Goal: Task Accomplishment & Management: Manage account settings

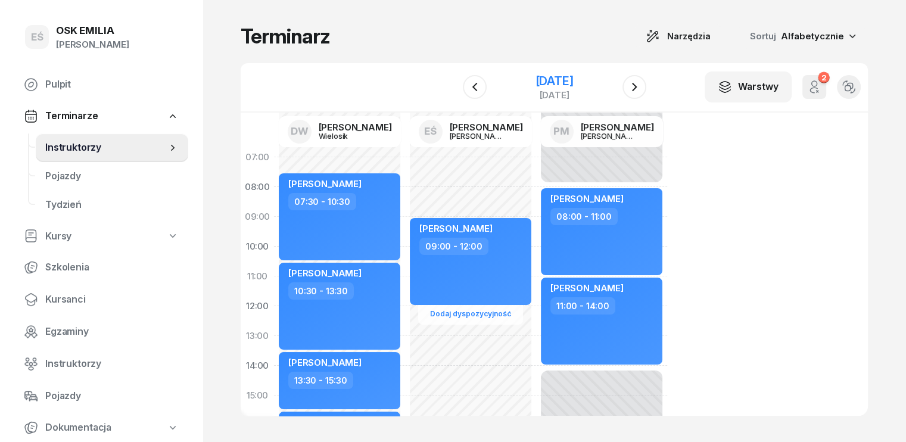
click at [573, 82] on div "12 sierpnia 2025" at bounding box center [554, 81] width 38 height 12
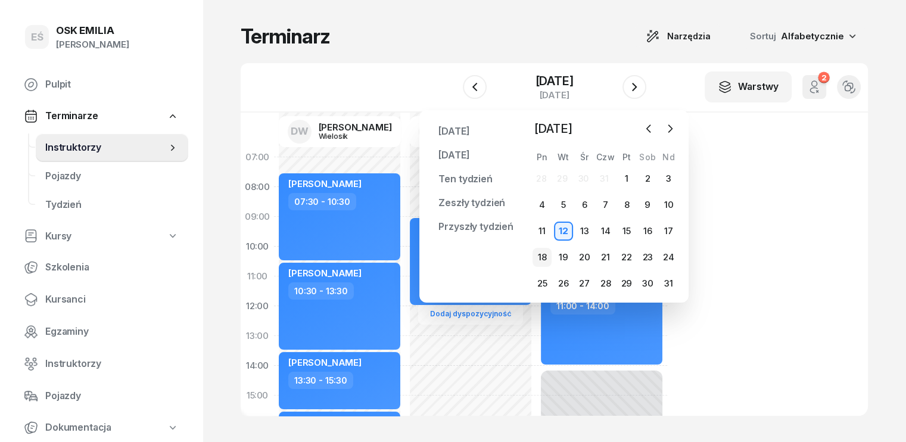
click at [547, 260] on div "18" at bounding box center [542, 257] width 19 height 19
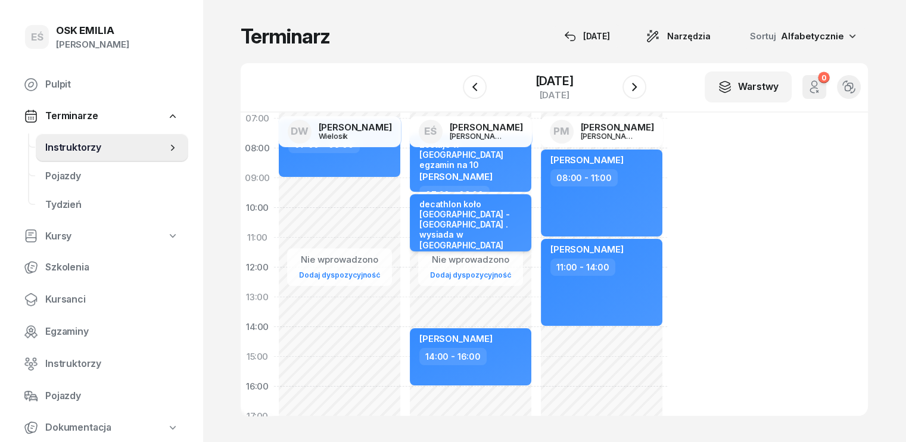
scroll to position [60, 0]
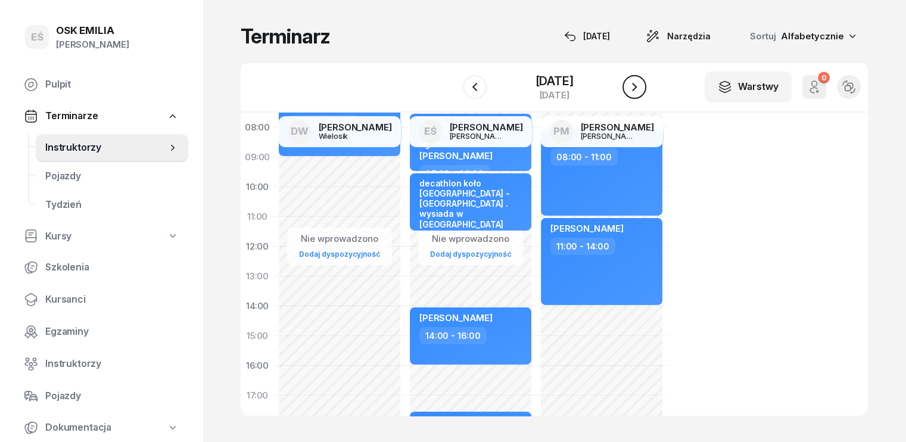
click at [642, 88] on button "button" at bounding box center [635, 87] width 24 height 24
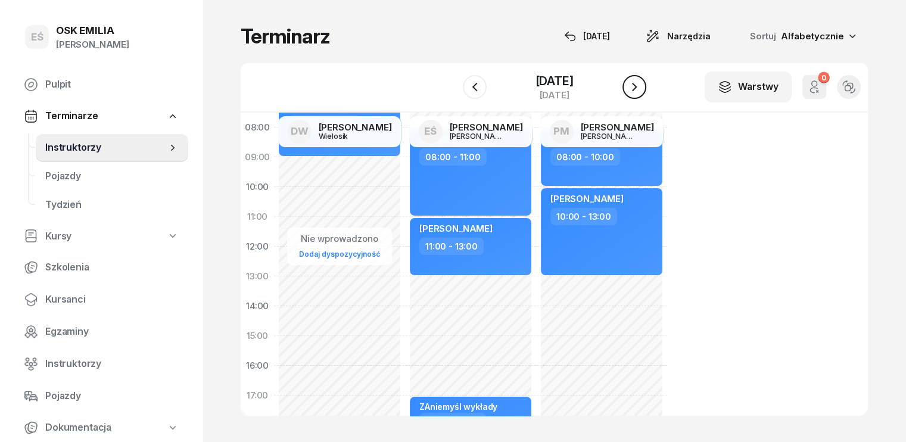
click at [642, 88] on button "button" at bounding box center [635, 87] width 24 height 24
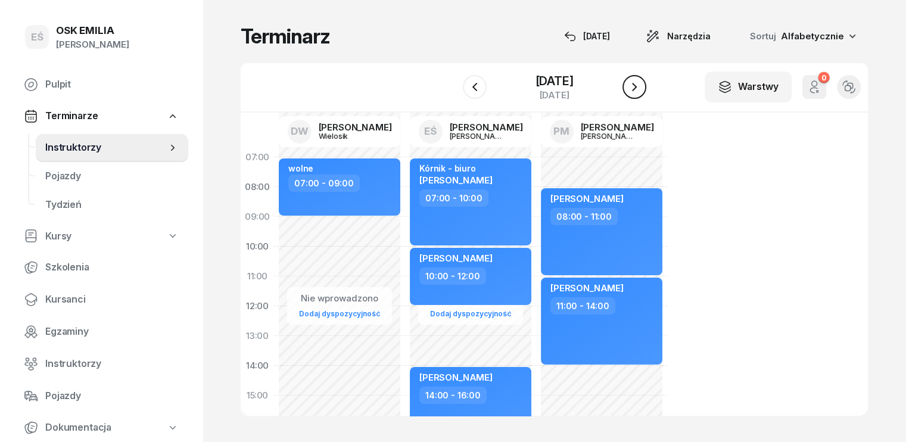
click at [632, 89] on icon "button" at bounding box center [635, 87] width 14 height 14
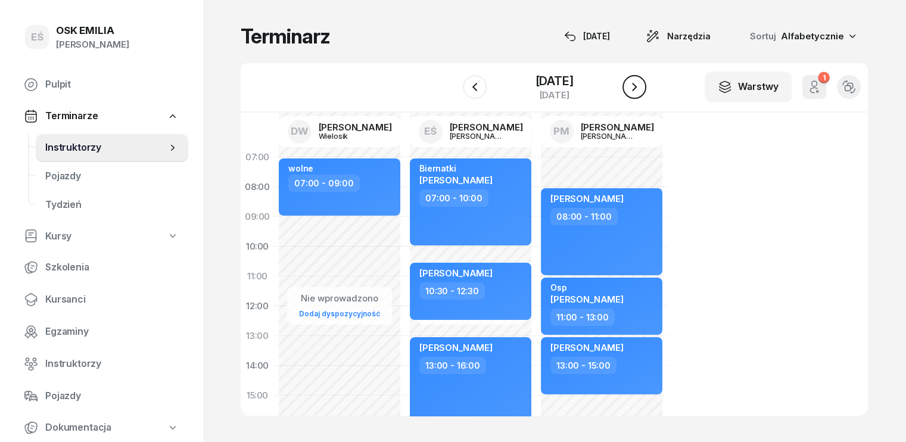
click at [632, 89] on icon "button" at bounding box center [635, 87] width 14 height 14
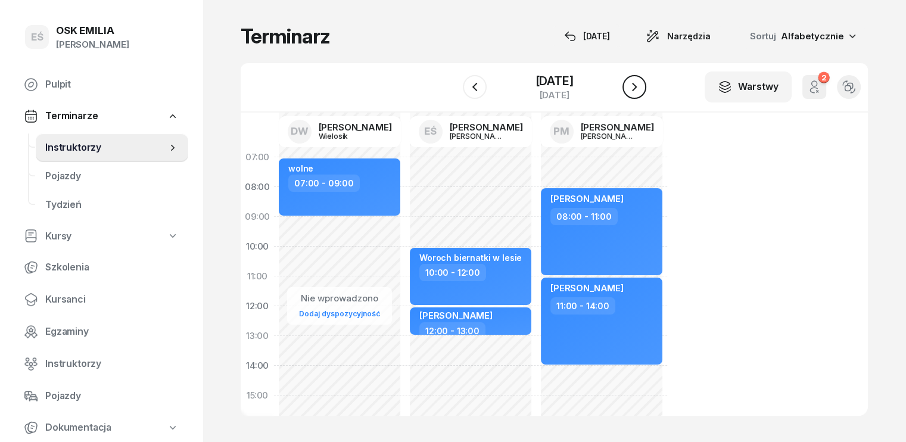
click at [636, 88] on icon "button" at bounding box center [634, 87] width 5 height 8
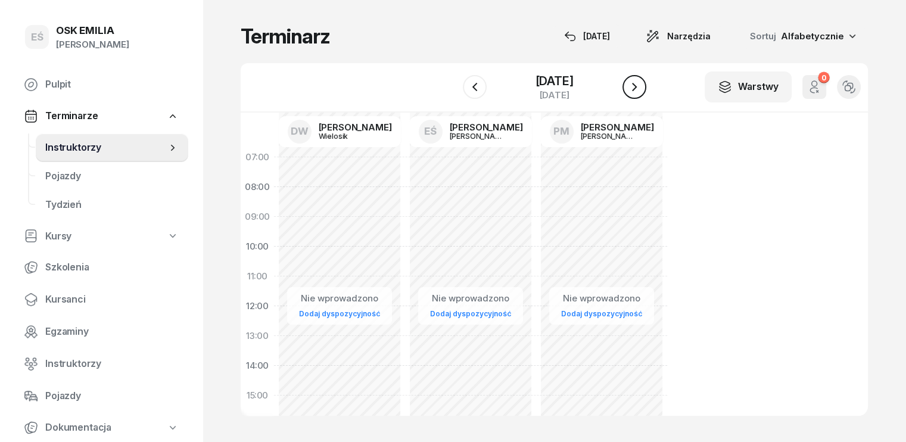
click at [636, 88] on icon "button" at bounding box center [635, 87] width 14 height 14
click at [629, 86] on icon "button" at bounding box center [635, 87] width 14 height 14
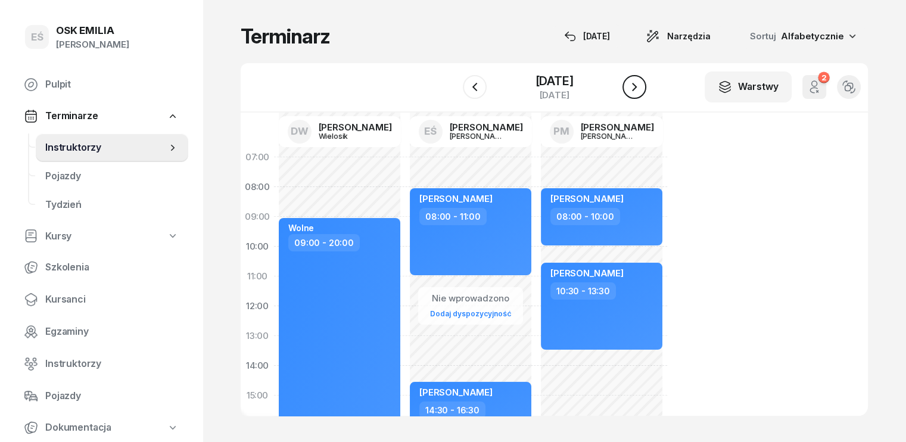
click at [630, 86] on icon "button" at bounding box center [635, 87] width 14 height 14
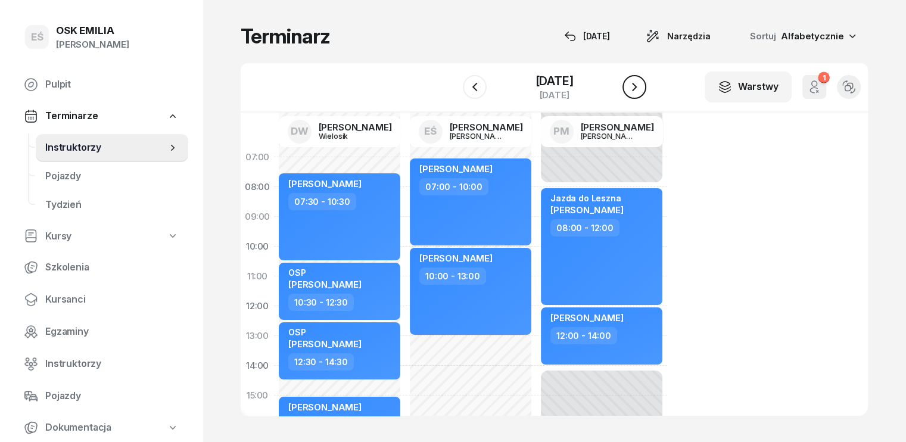
click at [636, 88] on icon "button" at bounding box center [635, 87] width 14 height 14
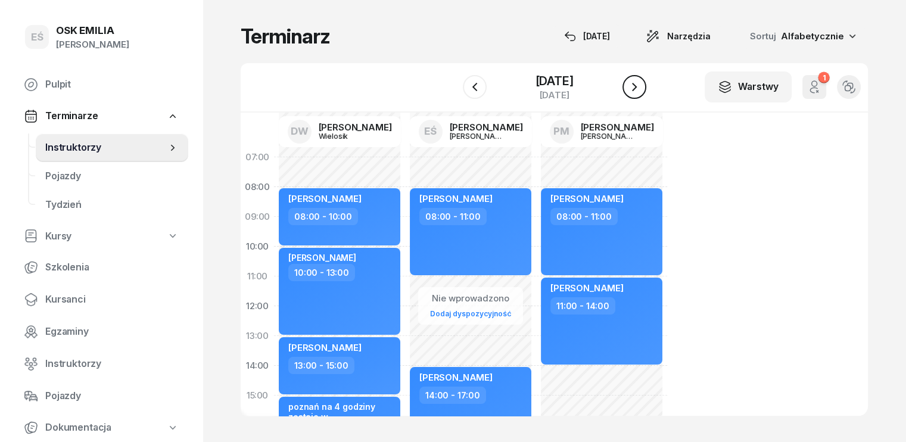
click at [635, 89] on icon "button" at bounding box center [635, 87] width 14 height 14
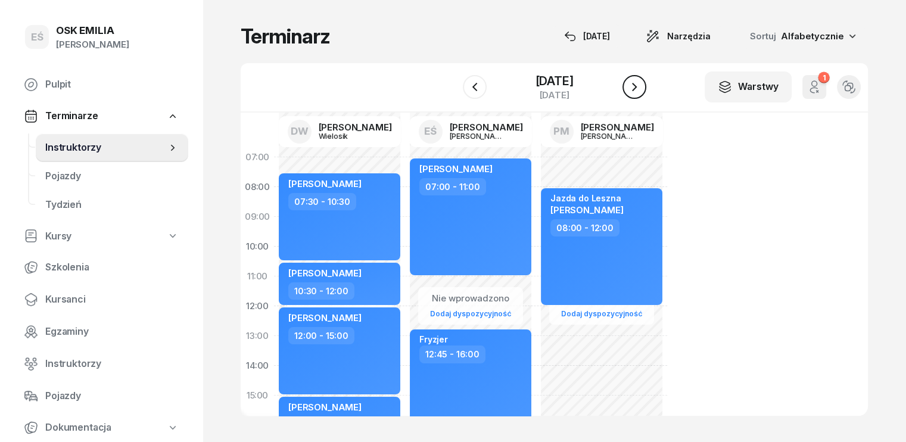
click at [637, 92] on icon "button" at bounding box center [635, 87] width 14 height 14
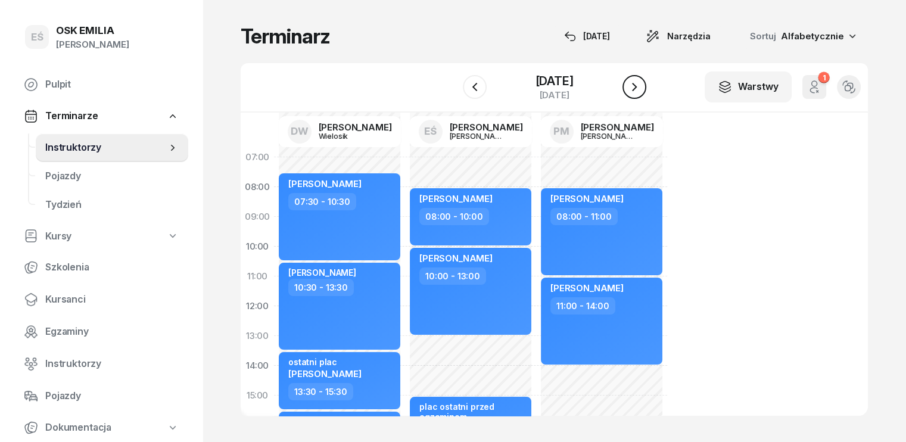
click at [637, 88] on icon "button" at bounding box center [635, 87] width 14 height 14
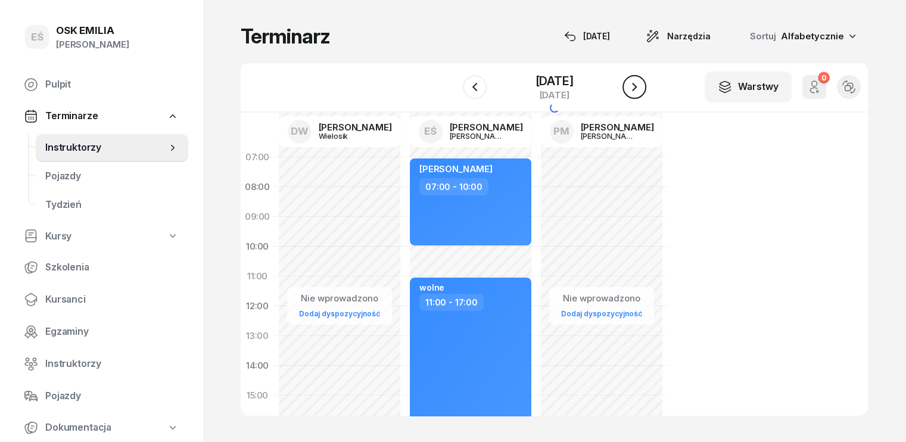
click at [637, 88] on icon "button" at bounding box center [635, 87] width 14 height 14
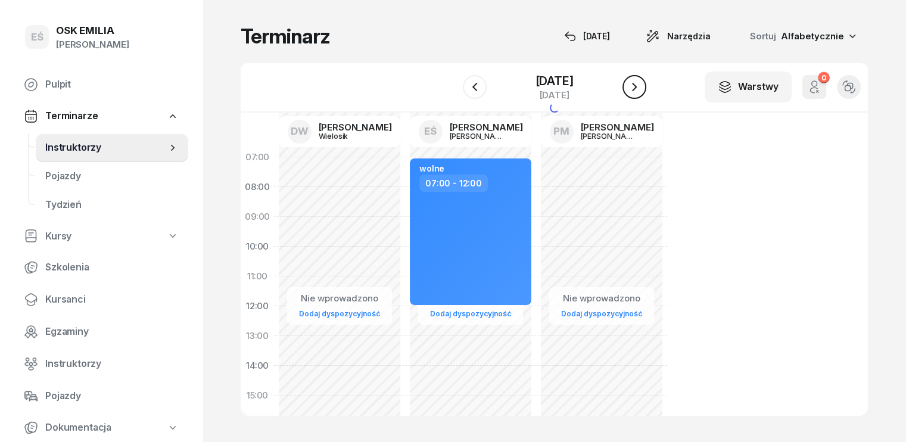
click at [637, 88] on icon "button" at bounding box center [635, 87] width 14 height 14
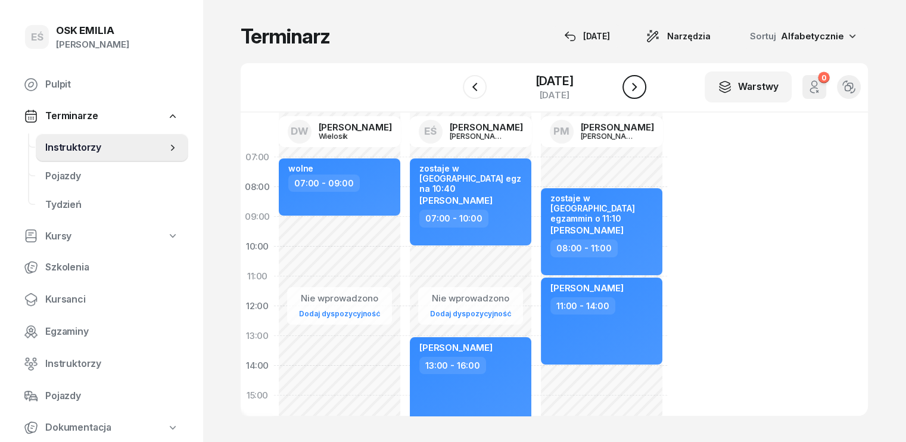
click at [637, 88] on icon "button" at bounding box center [635, 87] width 14 height 14
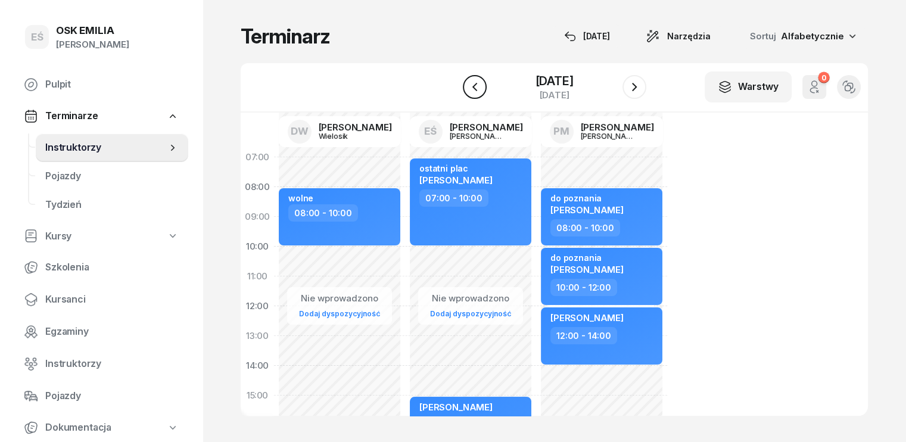
click at [482, 83] on icon "button" at bounding box center [475, 87] width 14 height 14
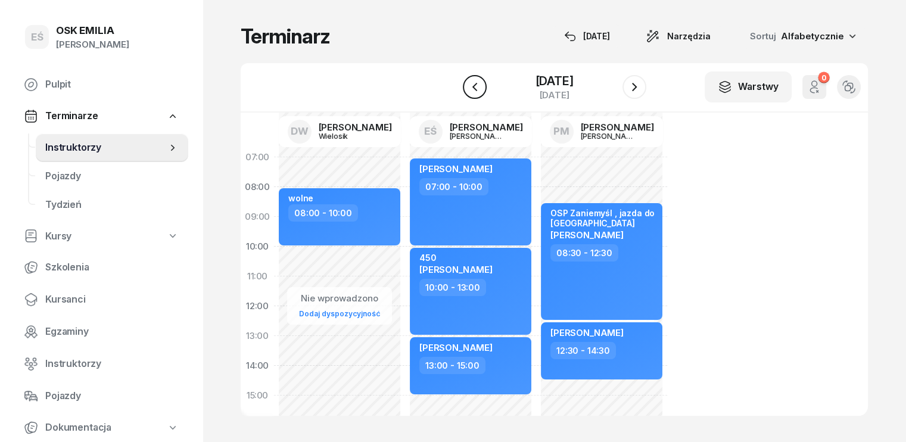
click at [477, 88] on icon "button" at bounding box center [475, 87] width 14 height 14
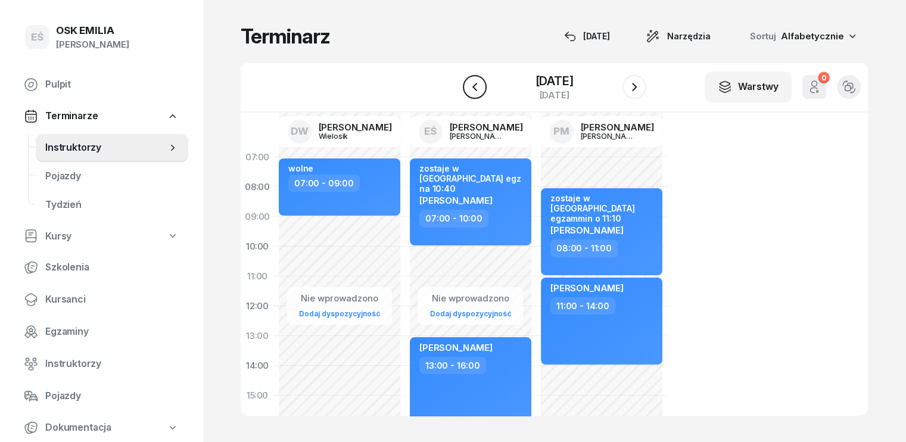
click at [477, 88] on icon "button" at bounding box center [475, 87] width 14 height 14
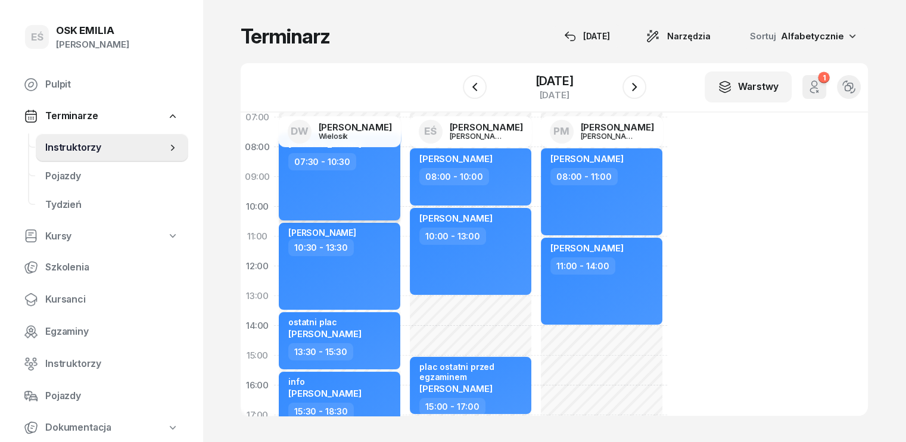
scroll to position [60, 0]
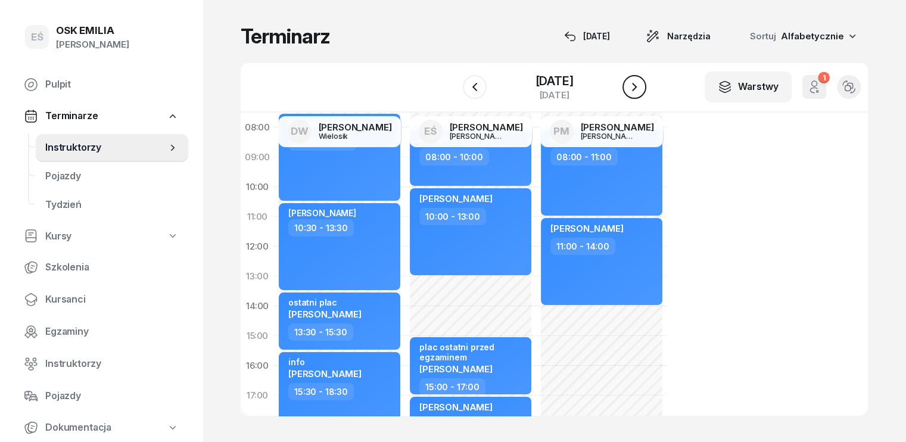
click at [636, 89] on icon "button" at bounding box center [635, 87] width 14 height 14
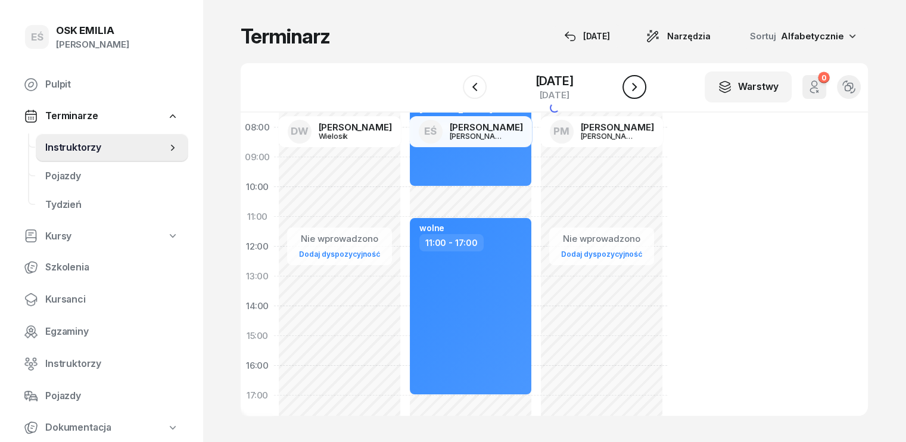
click at [636, 89] on icon "button" at bounding box center [635, 87] width 14 height 14
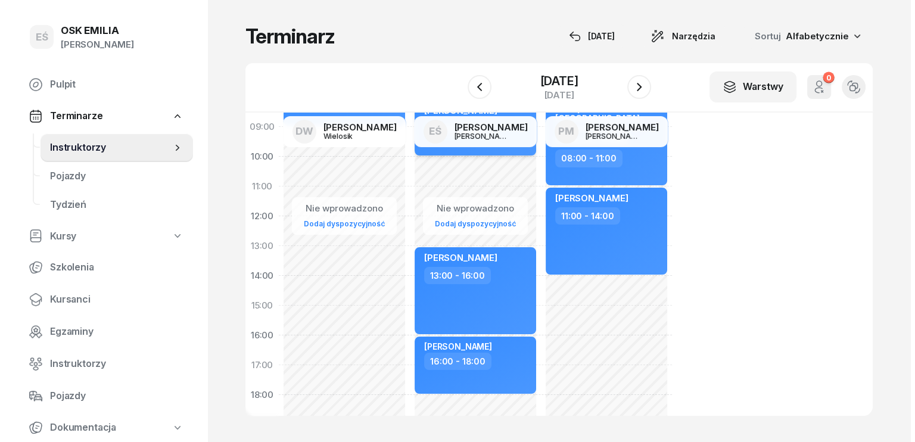
scroll to position [119, 0]
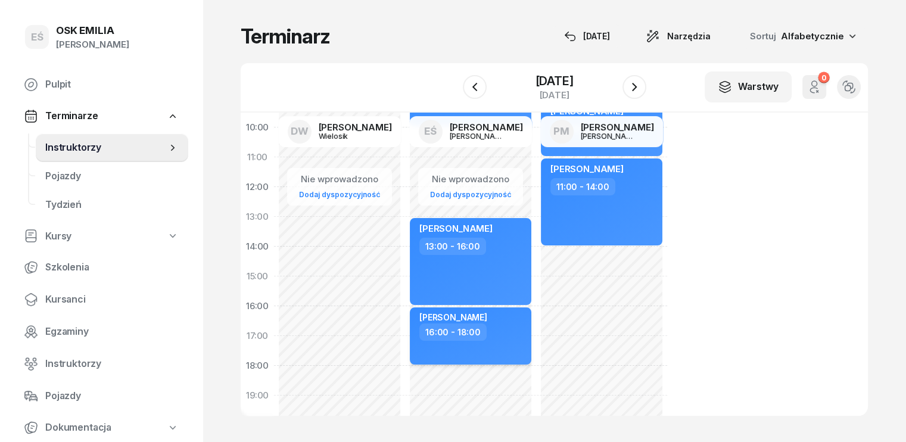
click at [486, 325] on div "16:00 - 18:00" at bounding box center [472, 332] width 105 height 17
select select "16"
select select "18"
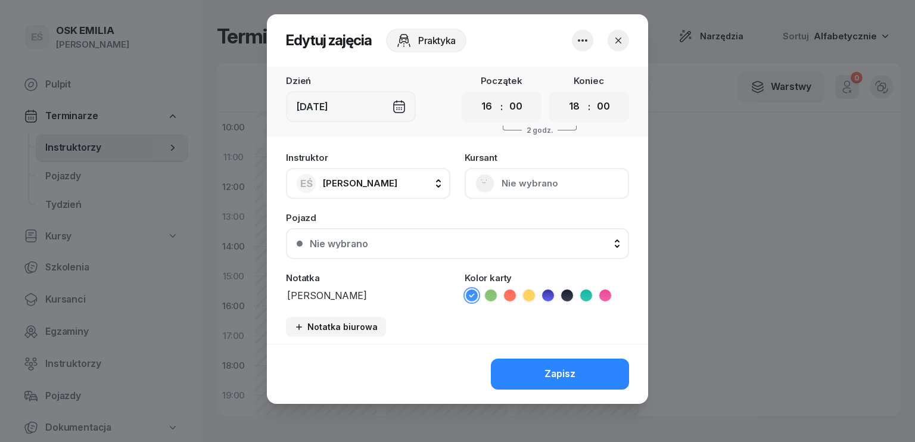
click at [517, 183] on div "[DEMOGRAPHIC_DATA] Nie wybrano" at bounding box center [547, 176] width 164 height 46
click at [617, 42] on icon "button" at bounding box center [619, 41] width 6 height 6
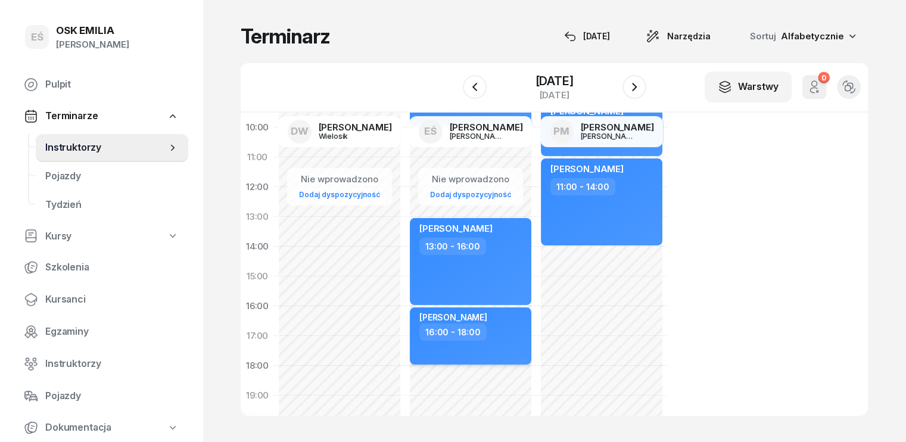
click at [473, 324] on div "16:00 - 18:00" at bounding box center [472, 332] width 105 height 17
select select "16"
select select "18"
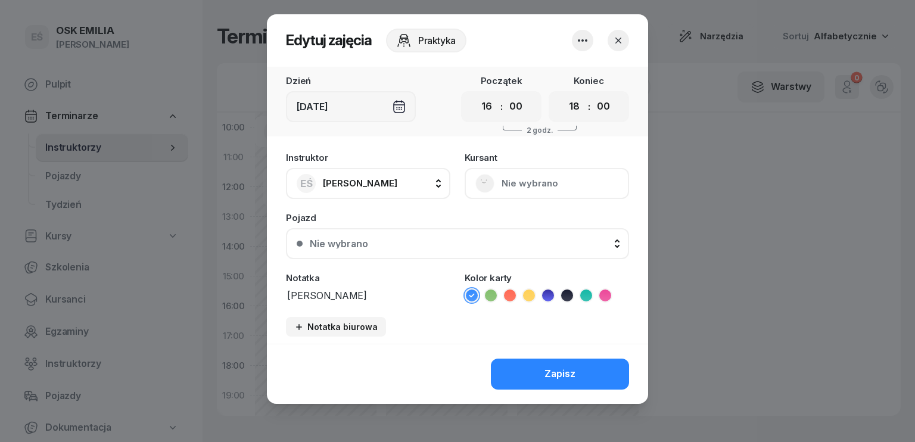
click at [582, 42] on icon "button" at bounding box center [583, 40] width 14 height 14
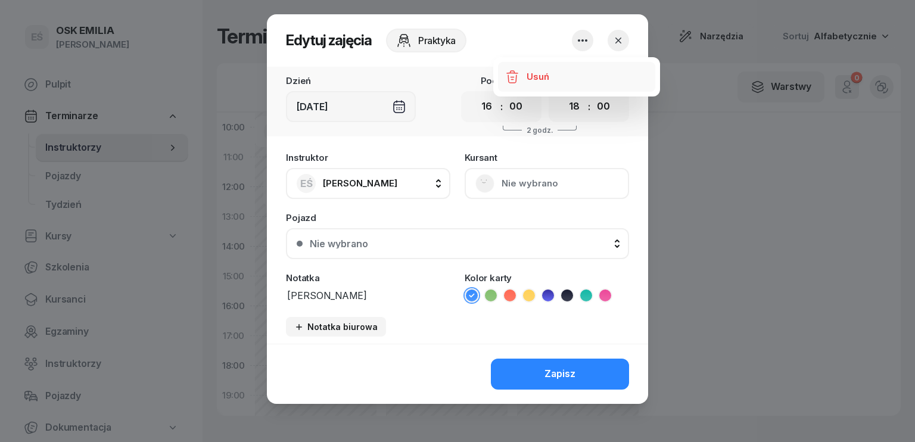
click at [538, 73] on div "Usuń" at bounding box center [538, 76] width 22 height 15
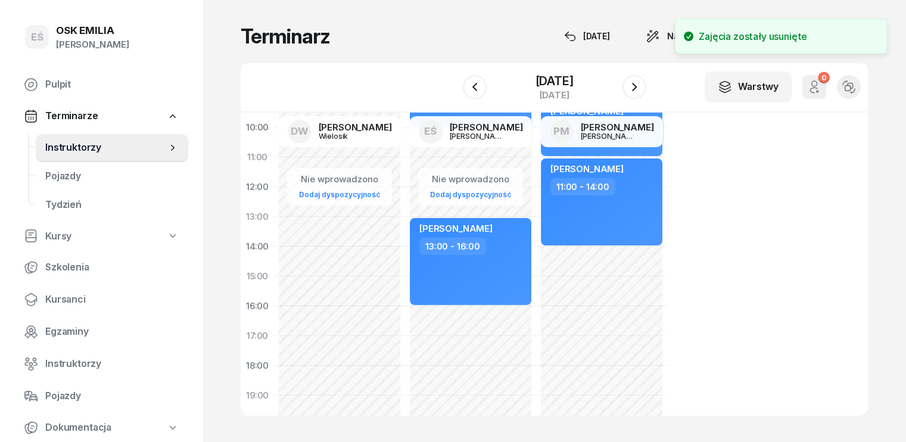
click at [536, 320] on div "Nie wprowadzono Dodaj dyspozycyjność zostaje w [GEOGRAPHIC_DATA] egz na 10:40 […" at bounding box center [601, 291] width 131 height 536
select select "16"
select select "18"
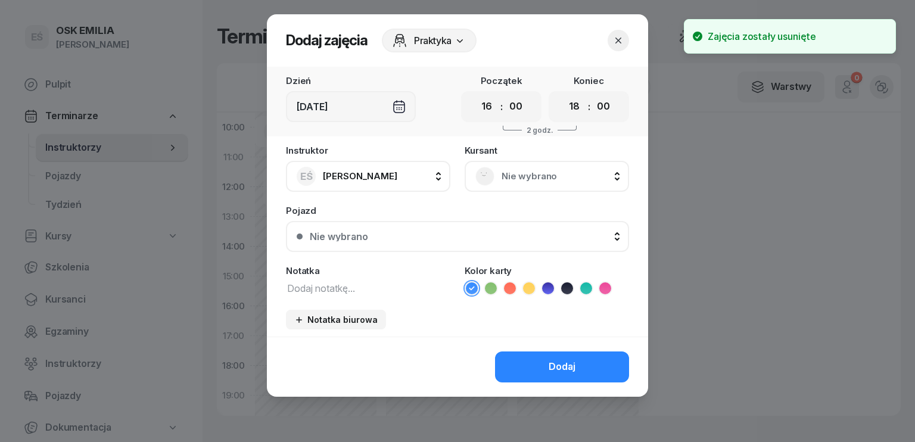
click at [534, 167] on div "Nie wybrano" at bounding box center [547, 176] width 143 height 19
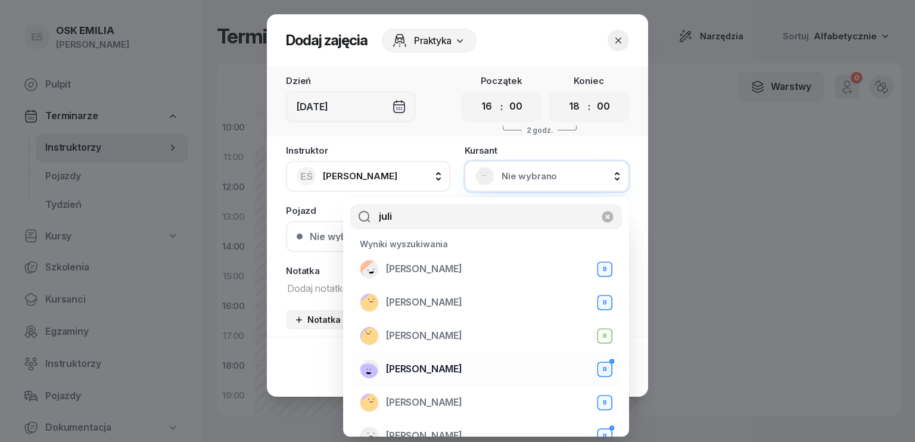
type input "juli"
click at [456, 367] on span "[PERSON_NAME]" at bounding box center [424, 369] width 76 height 15
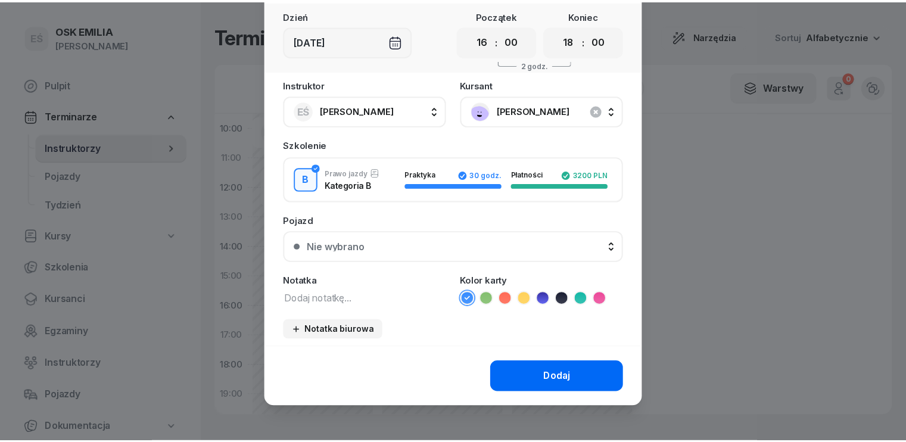
scroll to position [67, 0]
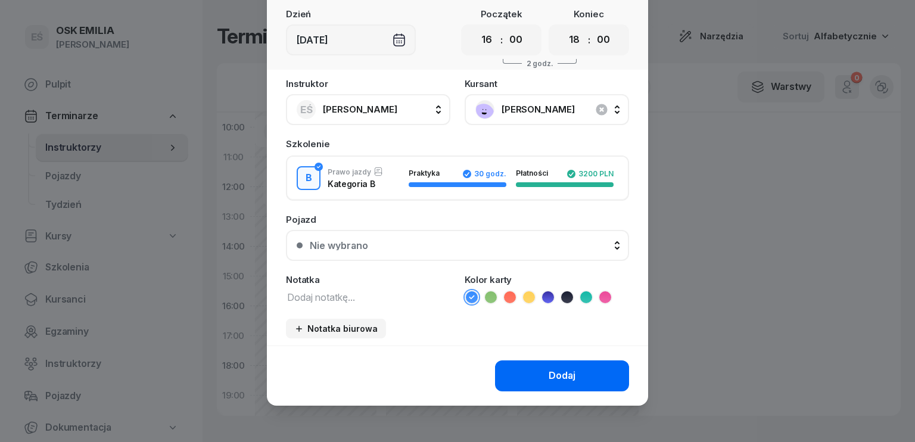
click at [541, 374] on button "Dodaj" at bounding box center [562, 376] width 134 height 31
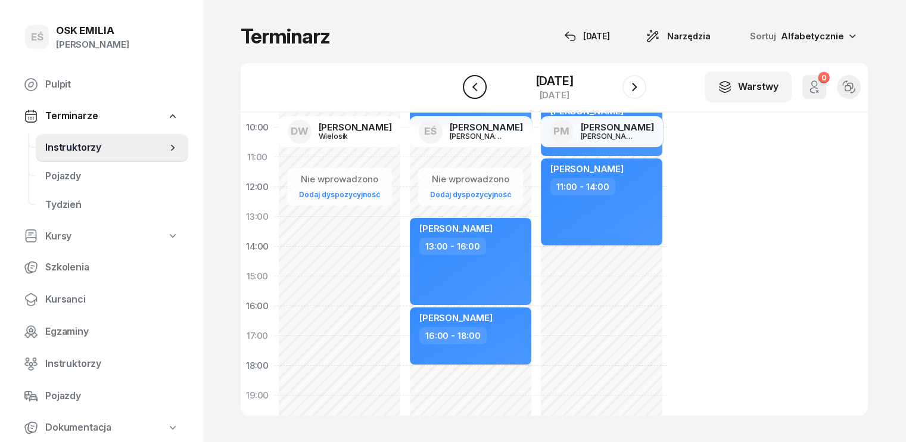
click at [474, 85] on icon "button" at bounding box center [474, 87] width 5 height 8
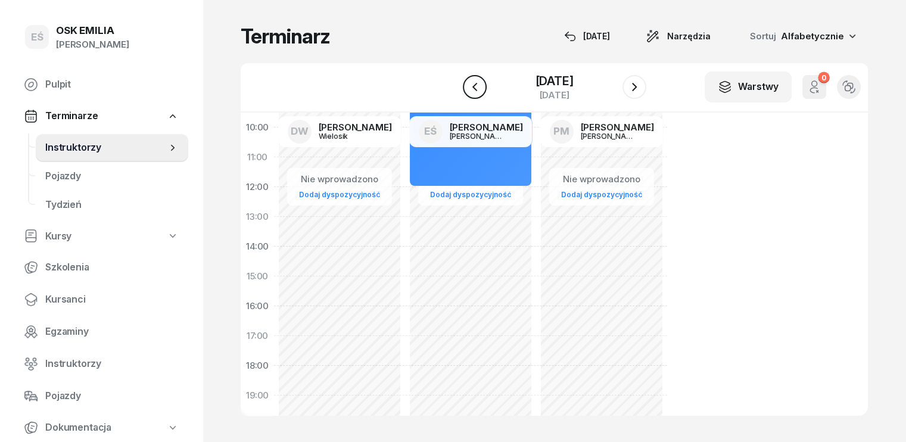
click at [474, 85] on icon "button" at bounding box center [474, 87] width 5 height 8
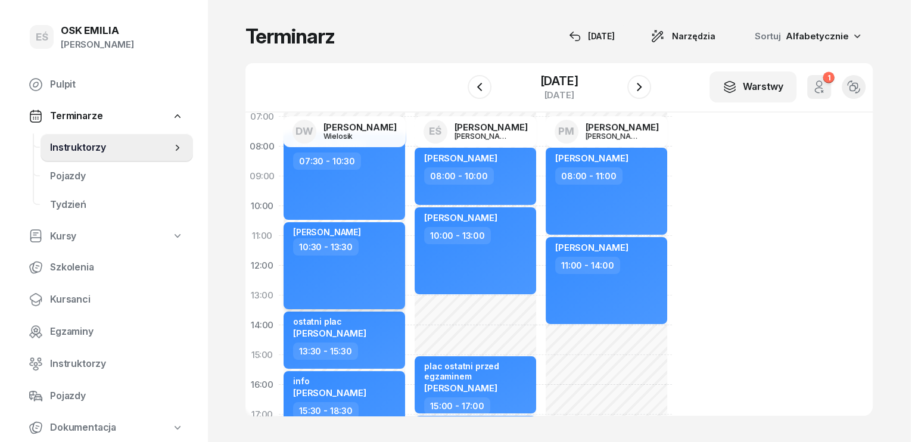
scroll to position [60, 0]
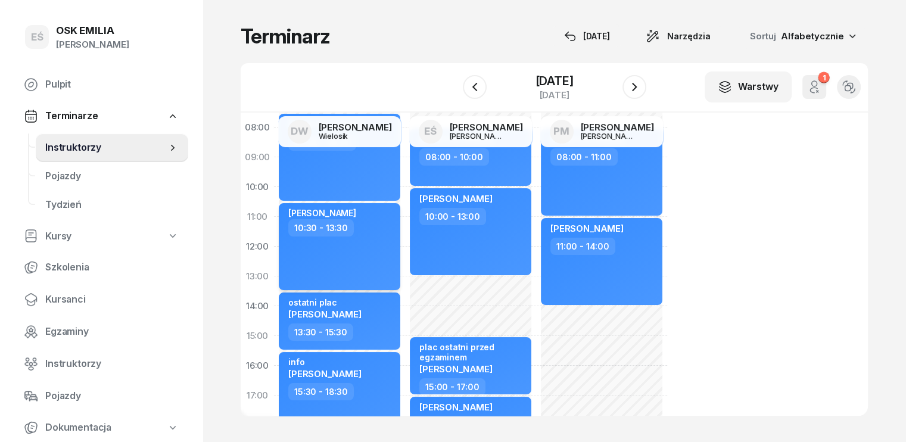
click at [336, 269] on div "Julia malaszkiewicz 10:30 - 13:30" at bounding box center [340, 246] width 122 height 87
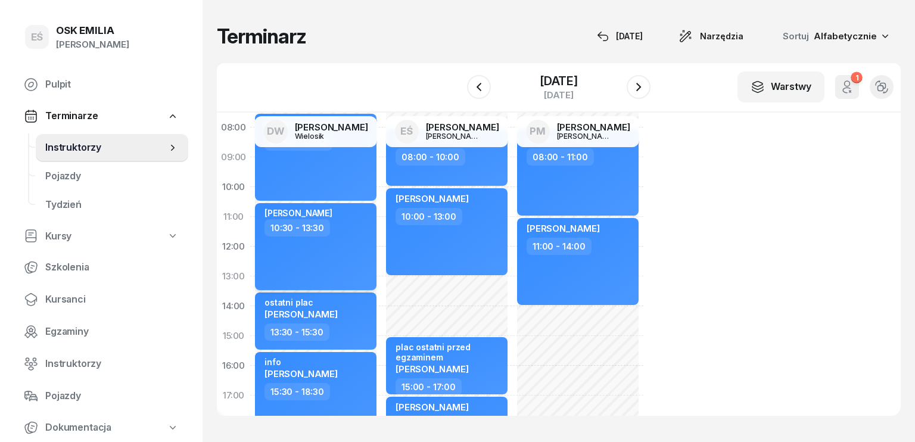
select select "10"
select select "30"
select select "13"
select select "30"
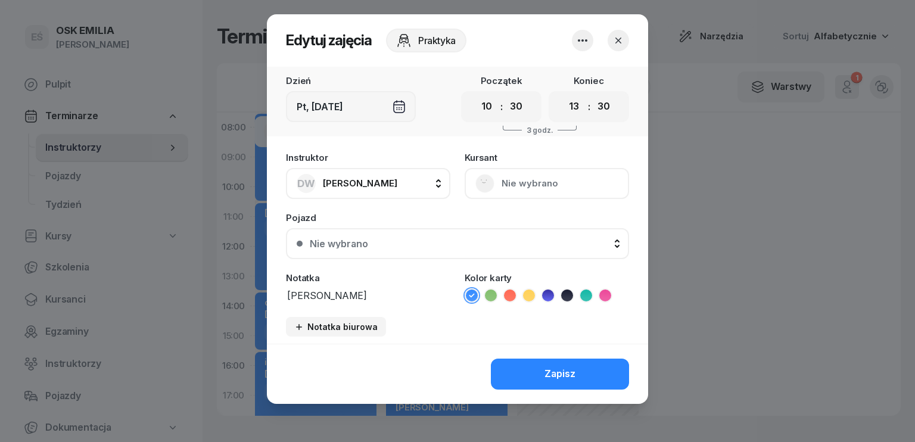
click at [585, 39] on icon "button" at bounding box center [583, 40] width 14 height 14
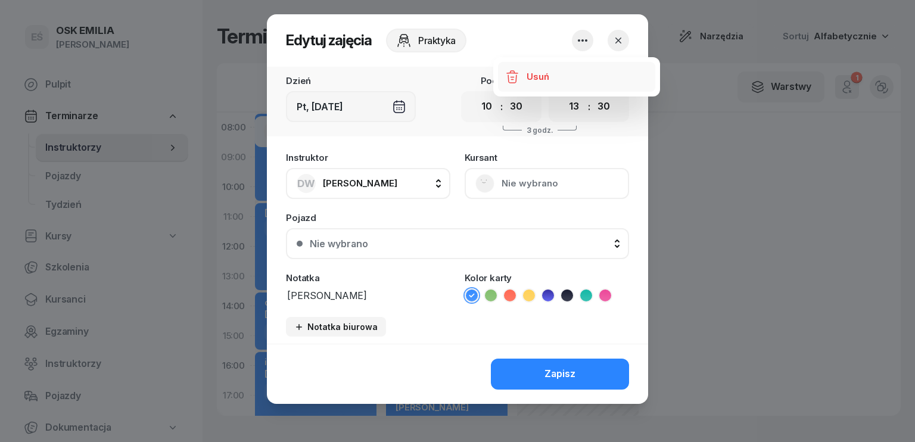
click at [539, 75] on div "Usuń" at bounding box center [538, 76] width 22 height 15
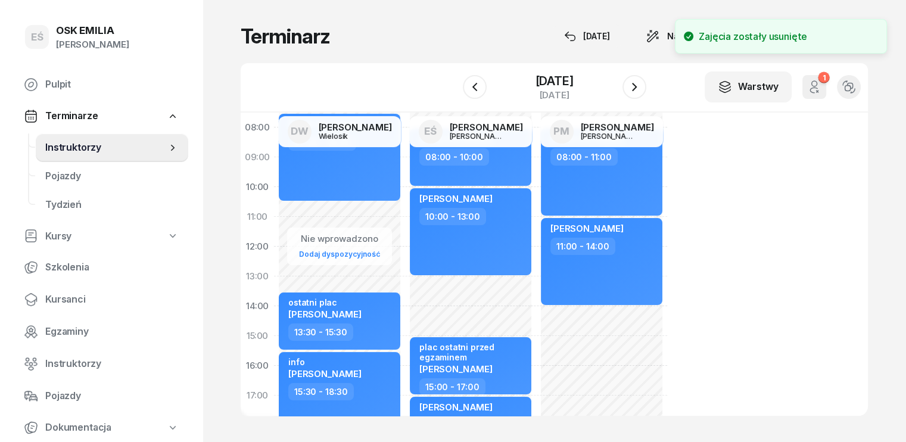
click at [405, 211] on div "Nie wprowadzono Dodaj dyspozycyjność Emilia Kałużna 07:30 - 10:30 kursant odwoł…" at bounding box center [470, 351] width 131 height 536
select select "10"
select select "12"
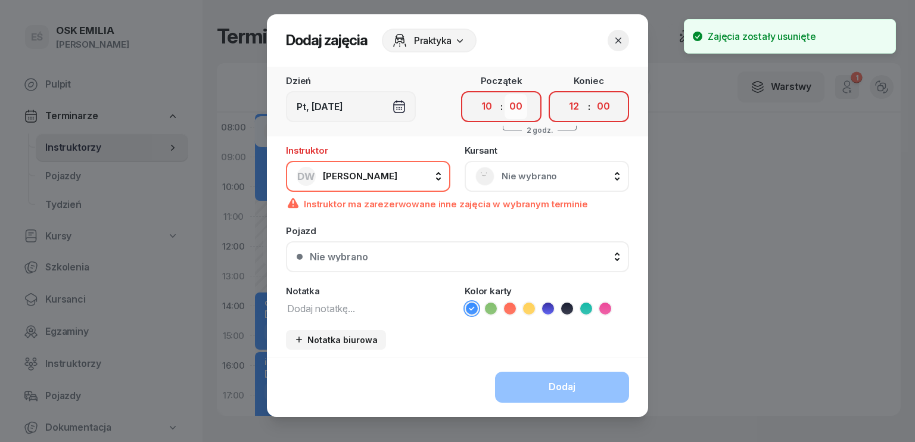
click at [521, 104] on select "00 05 10 15 20 25 30 35 40 45 50 55" at bounding box center [516, 106] width 23 height 25
select select "30"
click at [505, 94] on select "00 05 10 15 20 25 30 35 40 45 50 55" at bounding box center [516, 106] width 23 height 25
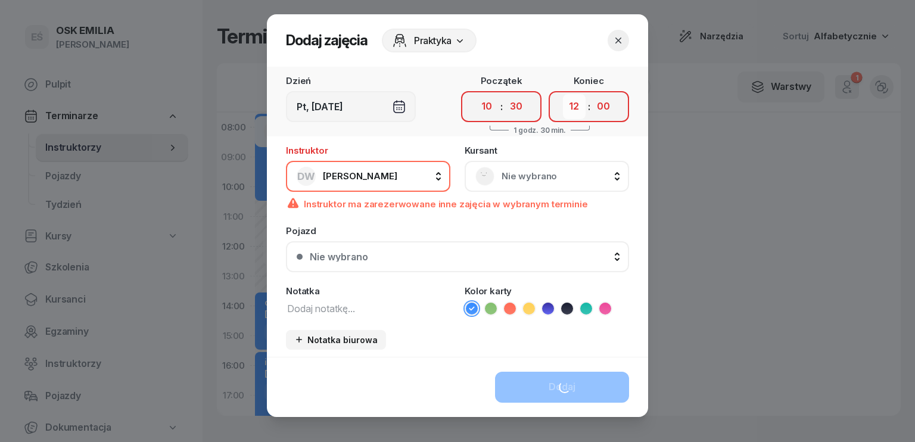
click at [572, 107] on select "00 01 02 03 04 05 06 07 08 09 10 11 12 13 14 15 16 17 18 19 20 21 22 23" at bounding box center [574, 106] width 23 height 25
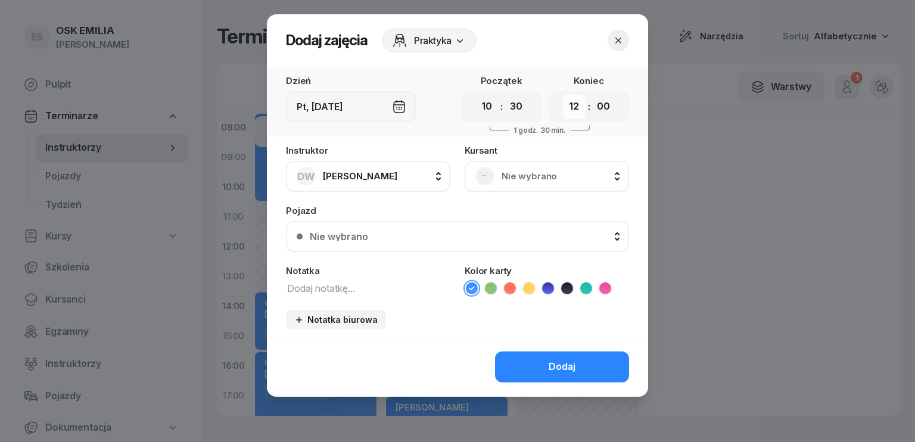
select select "13"
click at [563, 94] on select "00 01 02 03 04 05 06 07 08 09 10 11 12 13 14 15 16 17 18 19 20 21 22 23" at bounding box center [574, 106] width 23 height 25
click at [599, 110] on select "00 05 10 15 20 25 30 35 40 45 50 55" at bounding box center [603, 106] width 23 height 25
select select "30"
click at [592, 94] on select "00 05 10 15 20 25 30 35 40 45 50 55" at bounding box center [603, 106] width 23 height 25
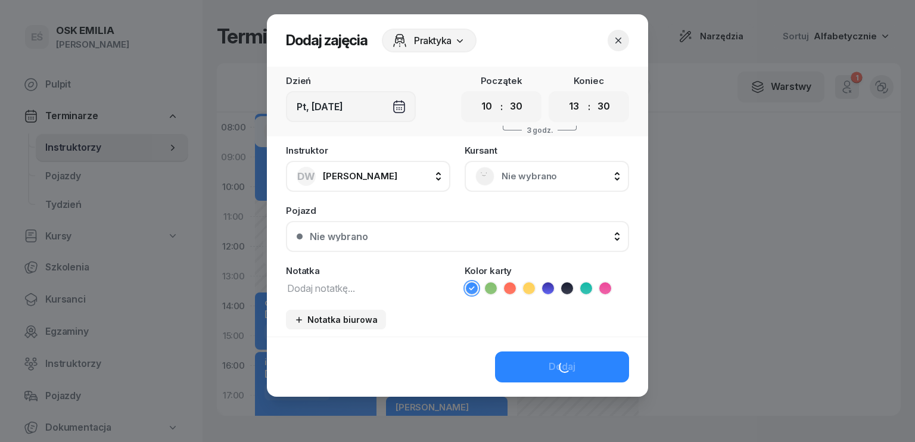
click at [574, 172] on span "Nie wybrano" at bounding box center [560, 176] width 117 height 15
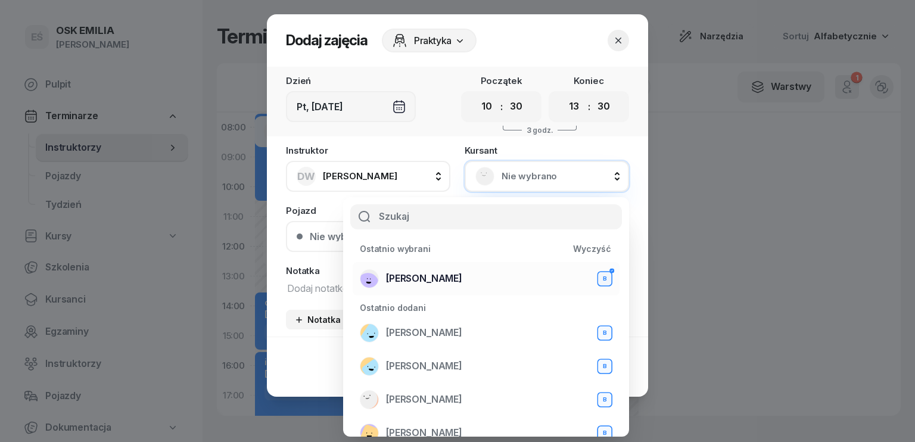
click at [460, 276] on span "[PERSON_NAME]" at bounding box center [424, 278] width 76 height 15
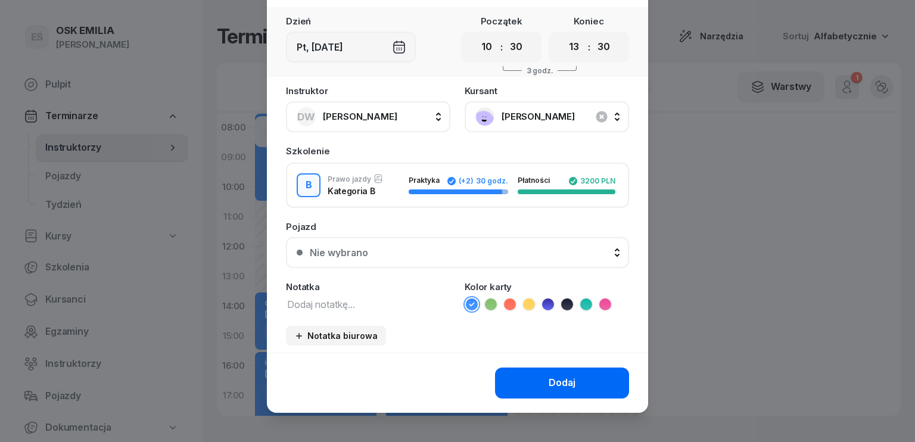
click at [566, 379] on div "Dodaj" at bounding box center [562, 382] width 27 height 15
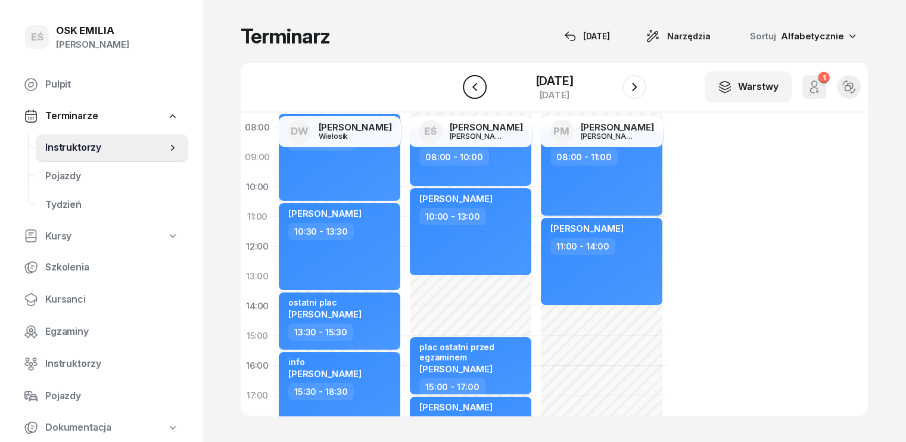
click at [471, 84] on icon "button" at bounding box center [475, 87] width 14 height 14
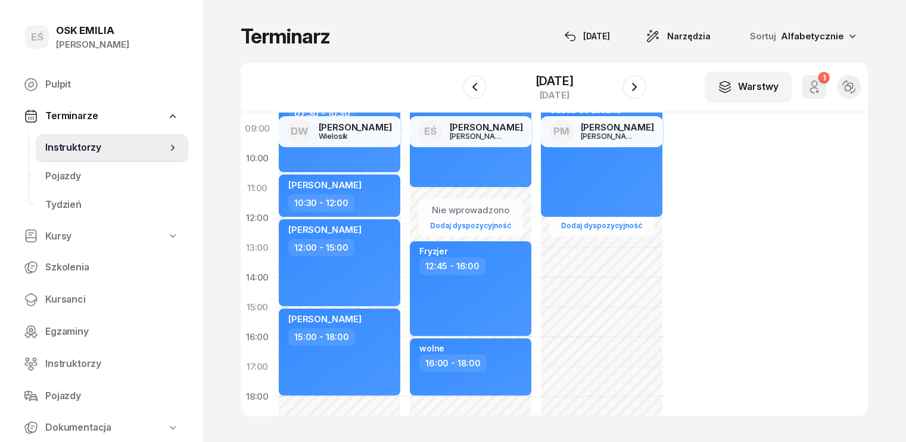
scroll to position [60, 0]
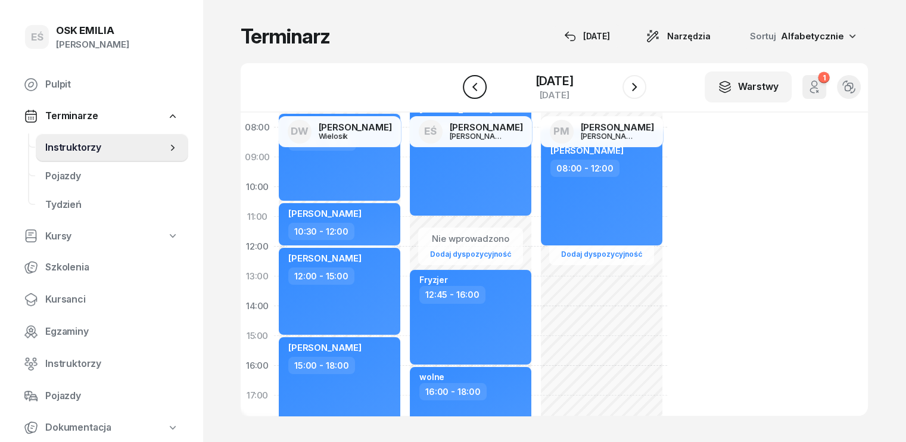
click at [471, 80] on icon "button" at bounding box center [475, 87] width 14 height 14
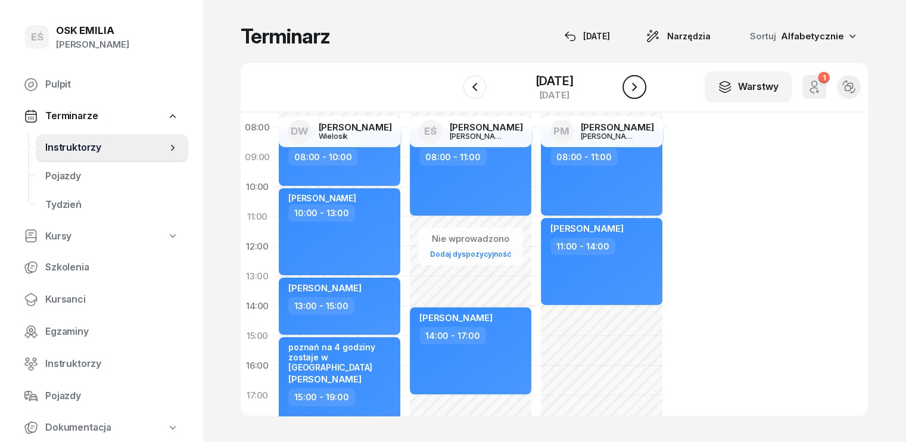
click at [639, 92] on icon "button" at bounding box center [635, 87] width 14 height 14
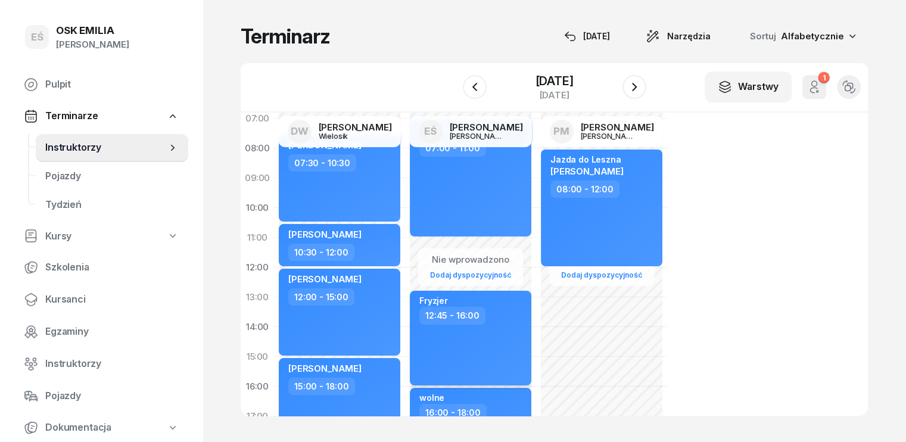
scroll to position [60, 0]
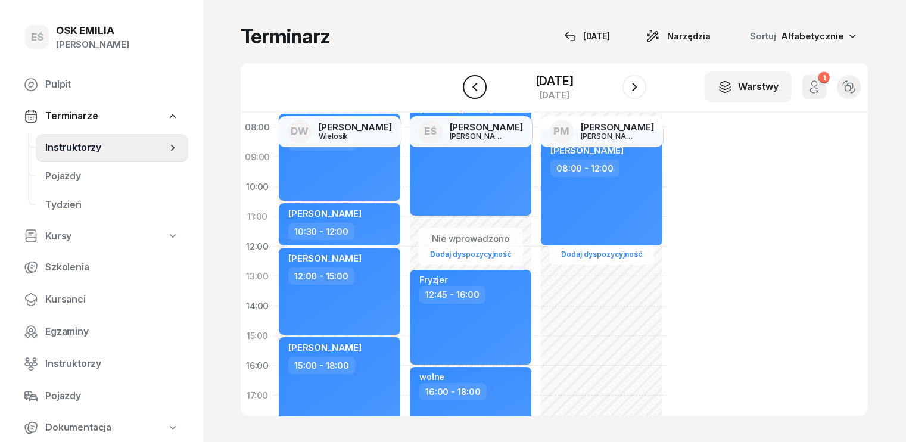
click at [471, 87] on icon "button" at bounding box center [475, 87] width 14 height 14
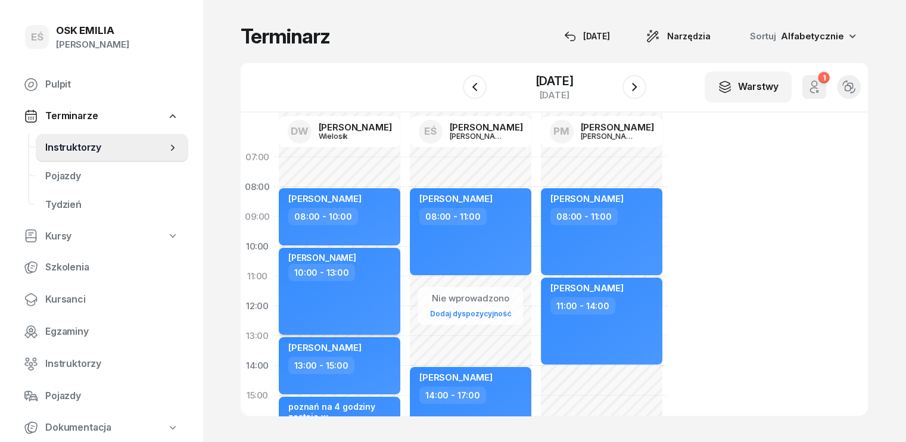
scroll to position [60, 0]
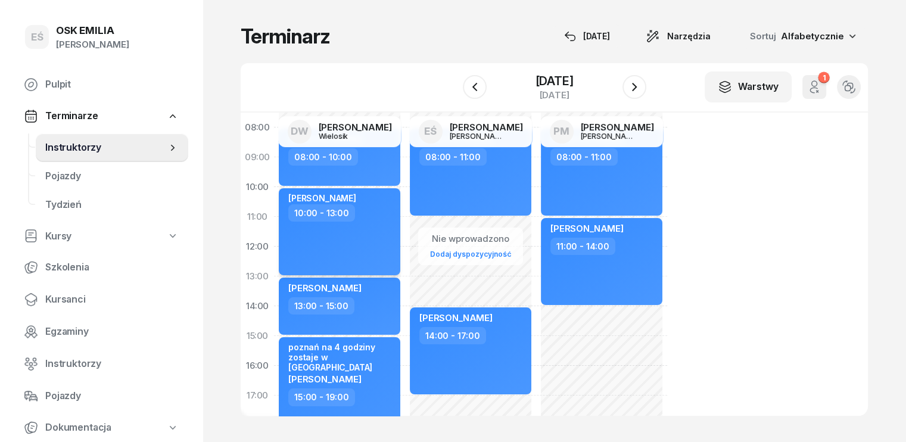
click at [348, 231] on div "Malaszkiewicz Julia 10:00 - 13:00" at bounding box center [340, 231] width 122 height 87
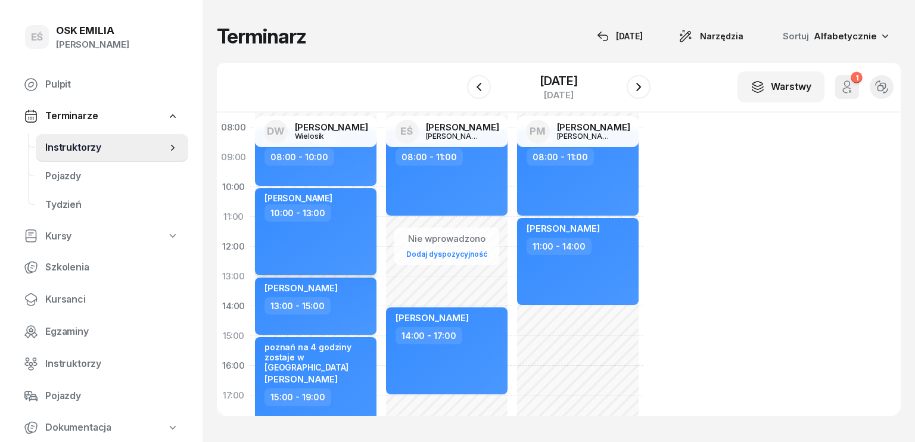
select select "10"
select select "13"
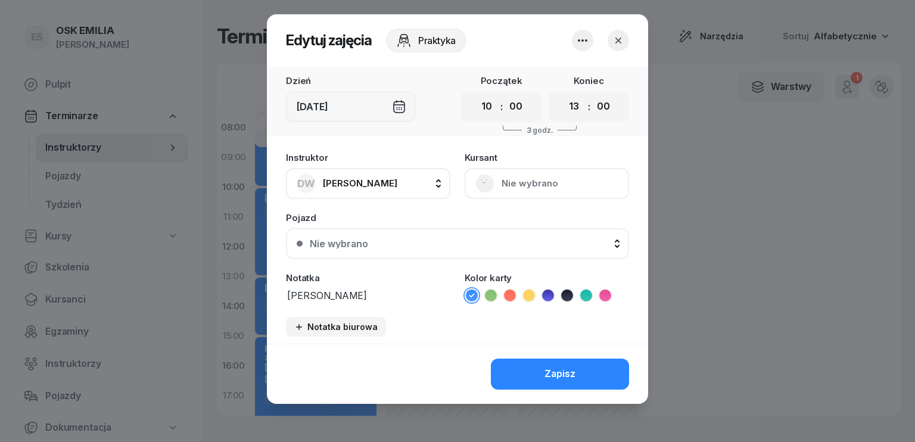
click at [579, 40] on icon "button" at bounding box center [583, 40] width 10 height 2
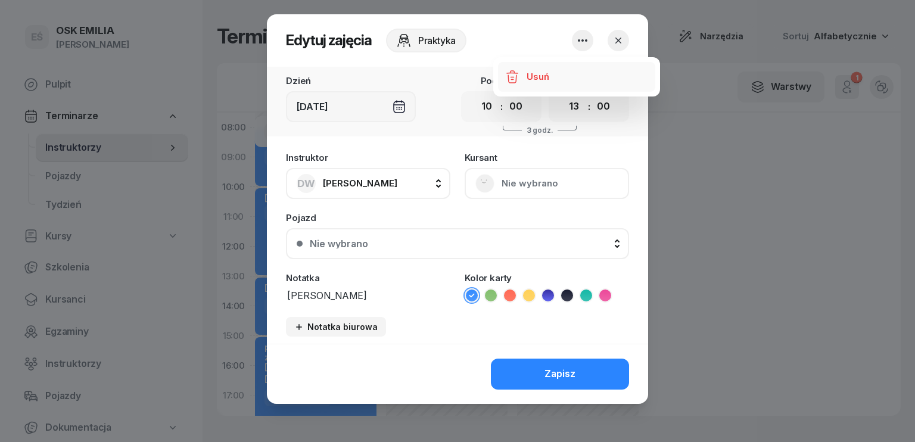
click at [536, 77] on div "Usuń" at bounding box center [538, 76] width 22 height 15
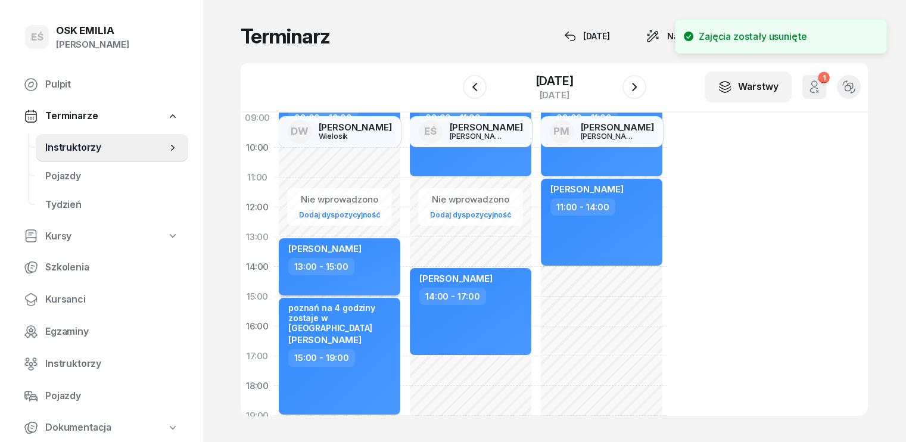
scroll to position [119, 0]
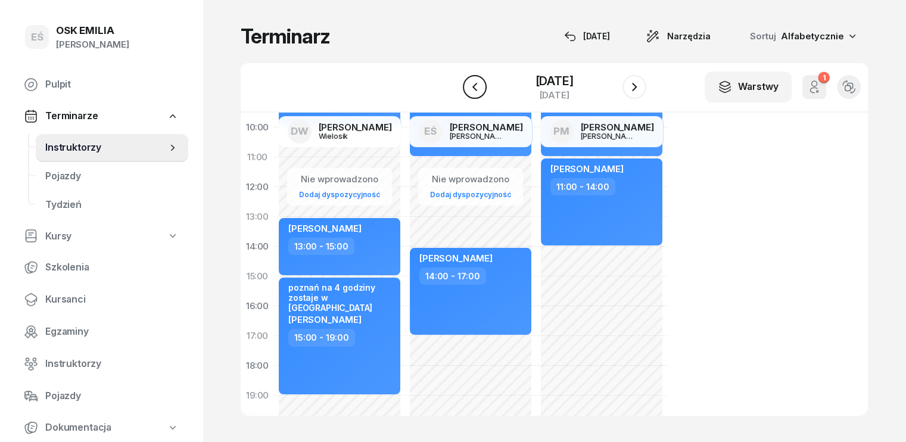
click at [477, 88] on icon "button" at bounding box center [475, 87] width 14 height 14
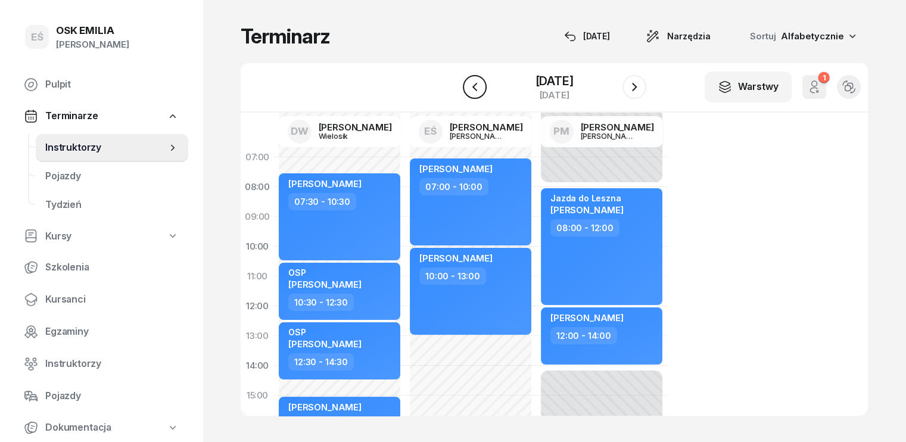
click at [479, 85] on icon "button" at bounding box center [475, 87] width 14 height 14
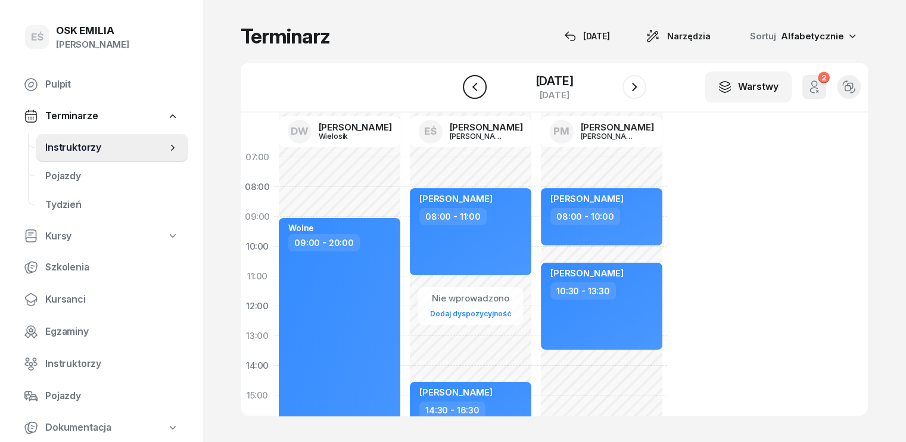
click at [479, 85] on icon "button" at bounding box center [475, 87] width 14 height 14
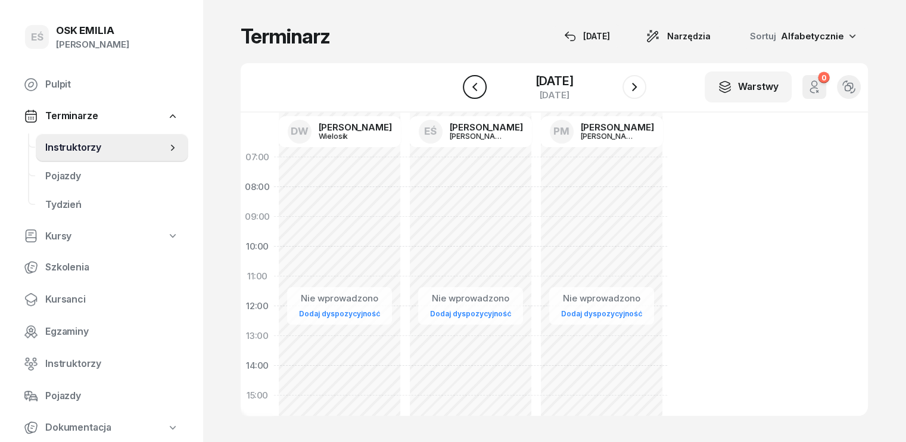
click at [479, 85] on icon "button" at bounding box center [475, 87] width 14 height 14
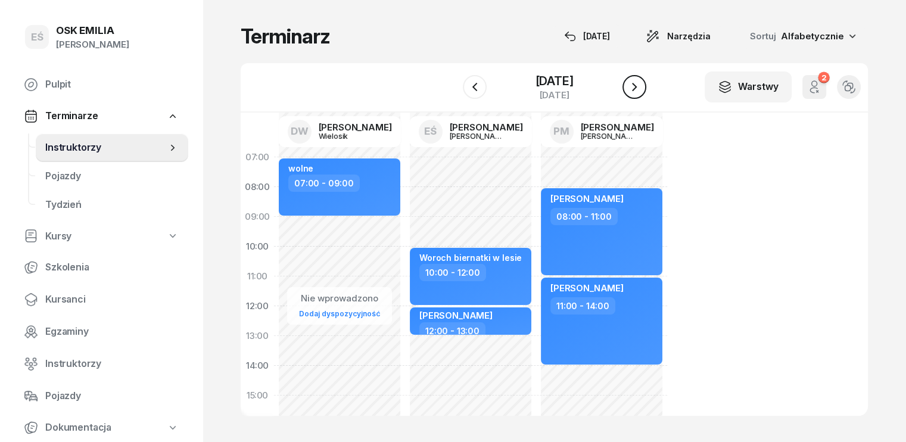
click at [632, 85] on icon "button" at bounding box center [635, 87] width 14 height 14
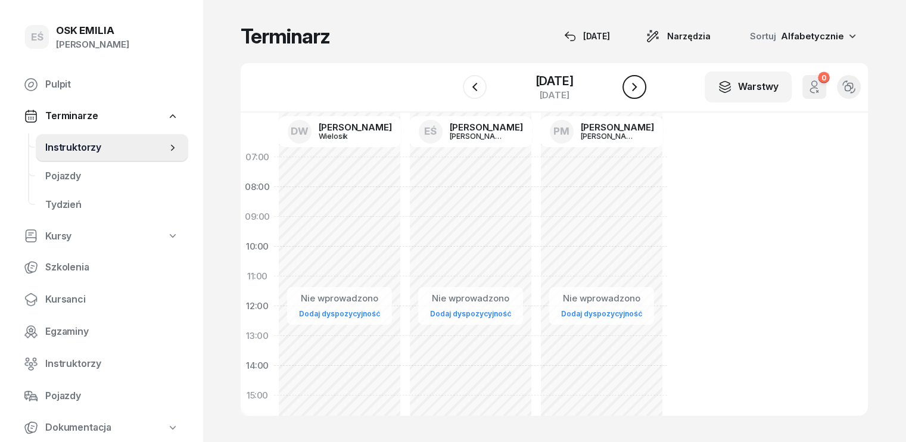
click at [632, 85] on icon "button" at bounding box center [635, 87] width 14 height 14
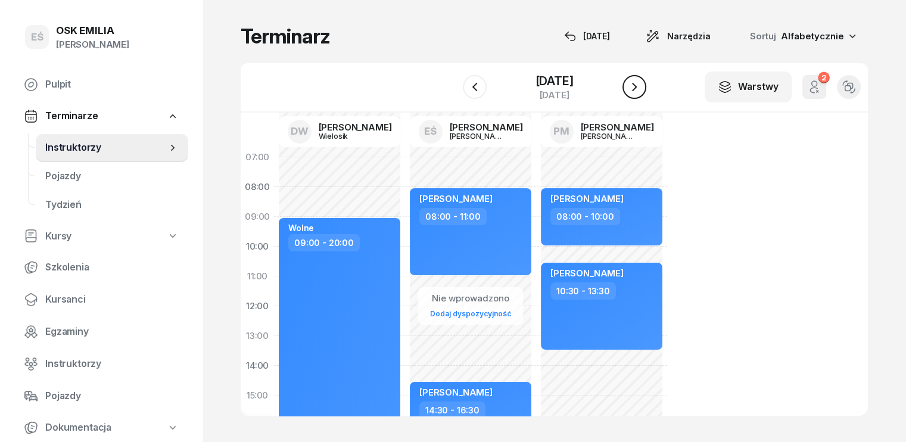
click at [632, 85] on icon "button" at bounding box center [635, 87] width 14 height 14
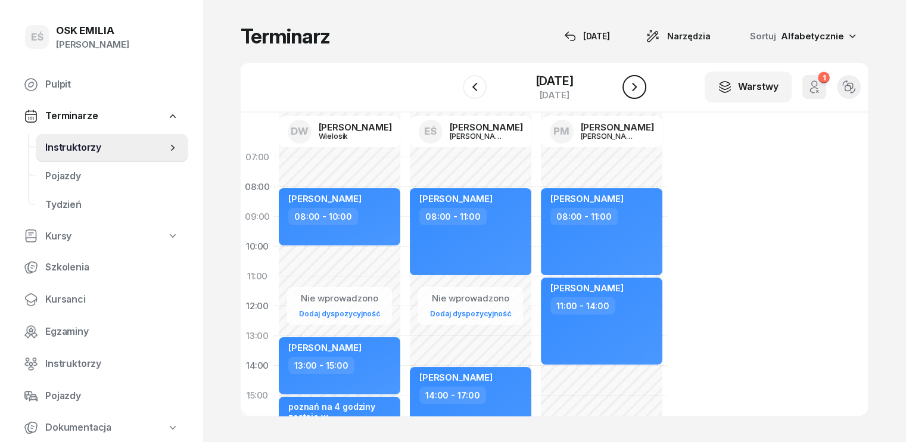
click at [633, 84] on icon "button" at bounding box center [634, 87] width 5 height 8
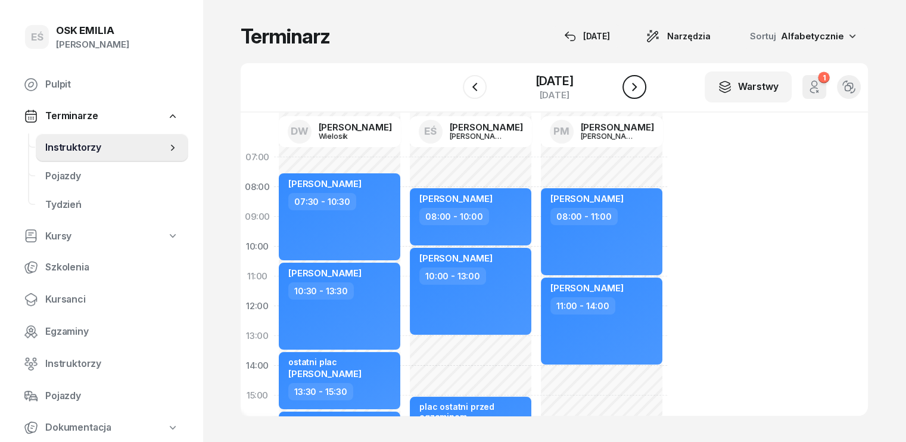
click at [631, 85] on icon "button" at bounding box center [635, 87] width 14 height 14
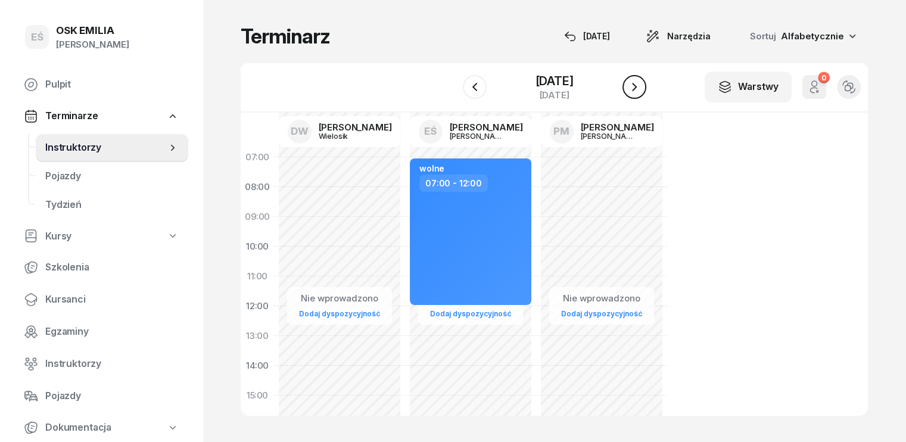
click at [631, 91] on icon "button" at bounding box center [635, 87] width 14 height 14
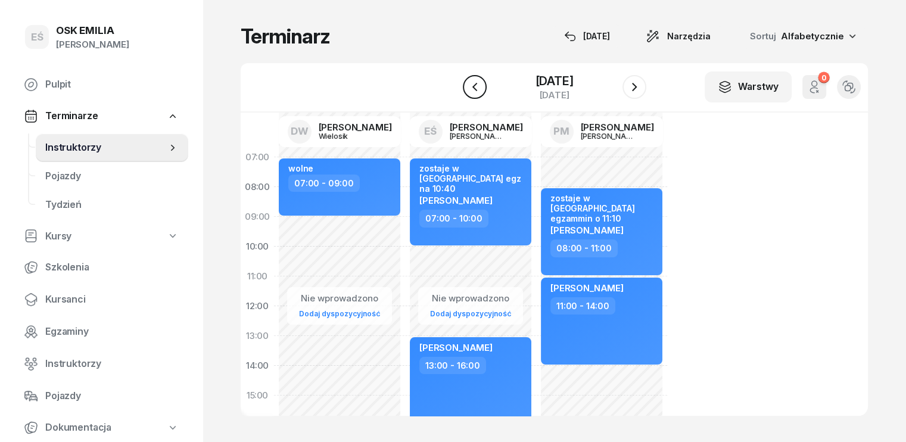
click at [471, 88] on icon "button" at bounding box center [475, 87] width 14 height 14
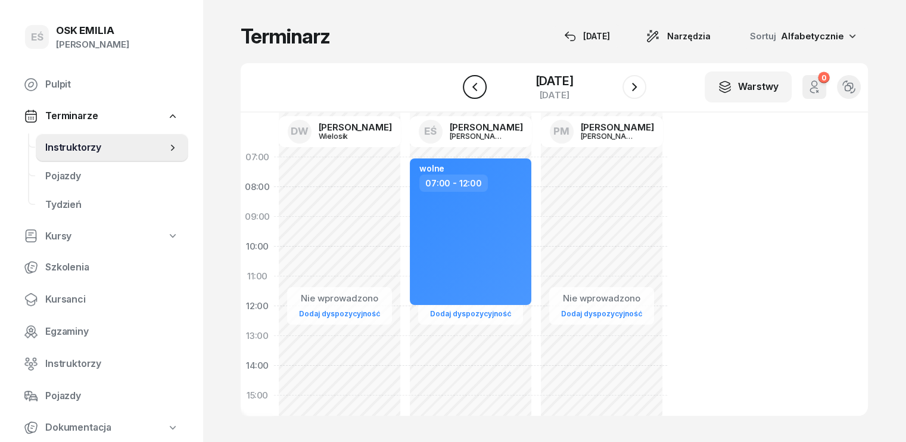
click at [471, 88] on icon "button" at bounding box center [475, 87] width 14 height 14
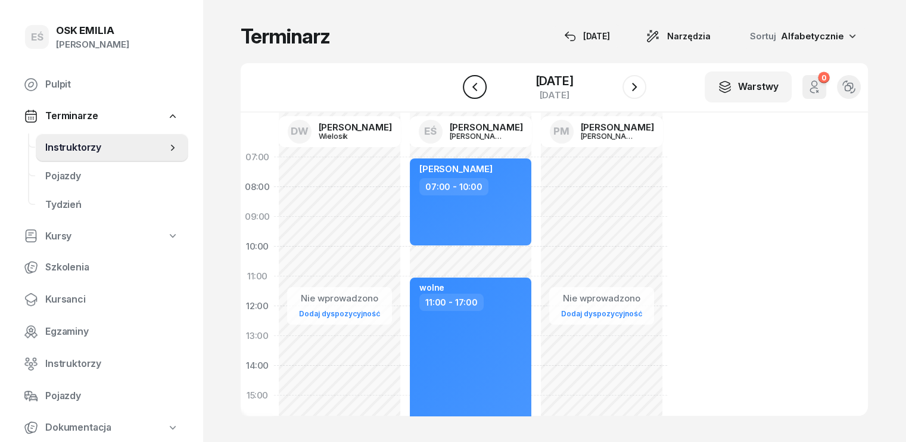
click at [471, 88] on icon "button" at bounding box center [475, 87] width 14 height 14
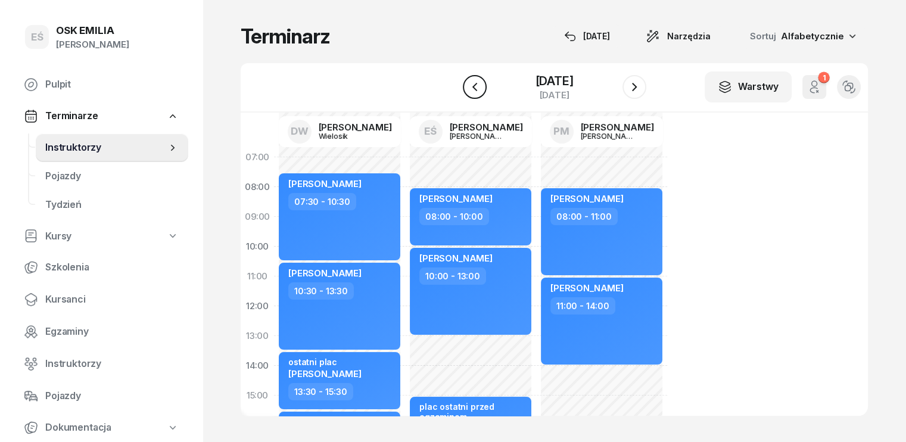
click at [471, 88] on icon "button" at bounding box center [475, 87] width 14 height 14
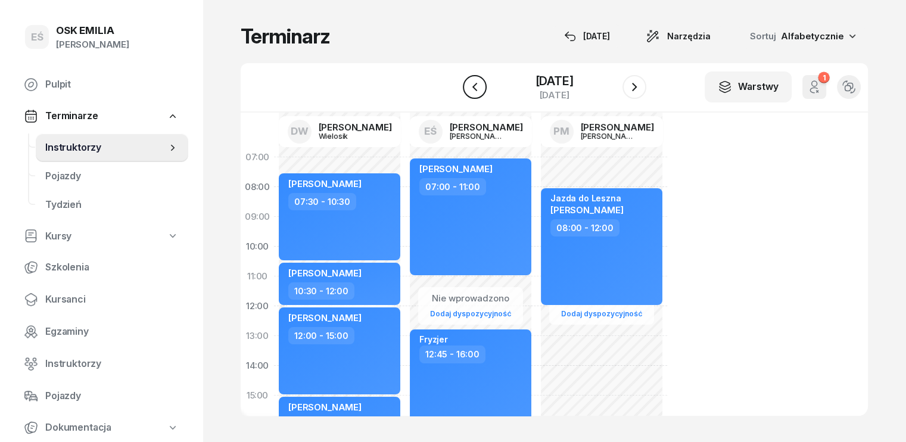
click at [471, 88] on icon "button" at bounding box center [475, 87] width 14 height 14
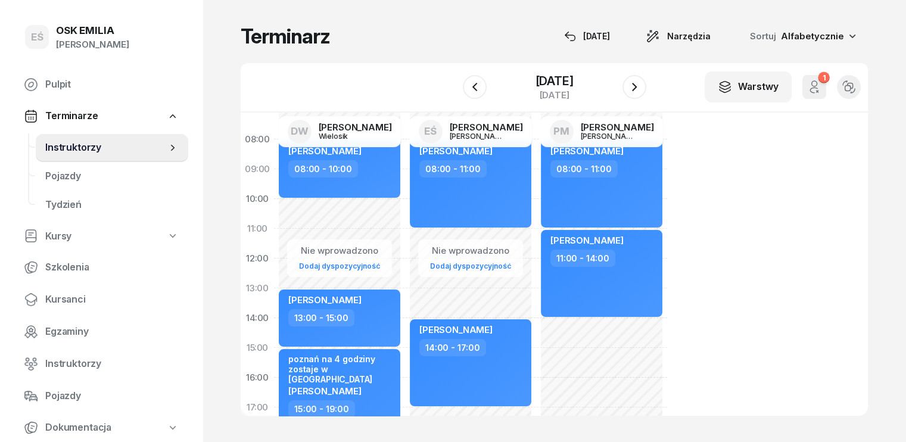
scroll to position [119, 0]
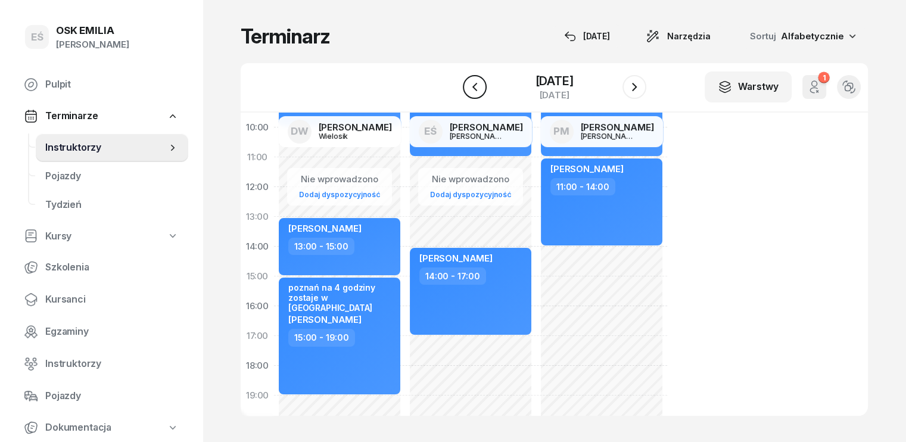
click at [477, 90] on icon "button" at bounding box center [475, 87] width 14 height 14
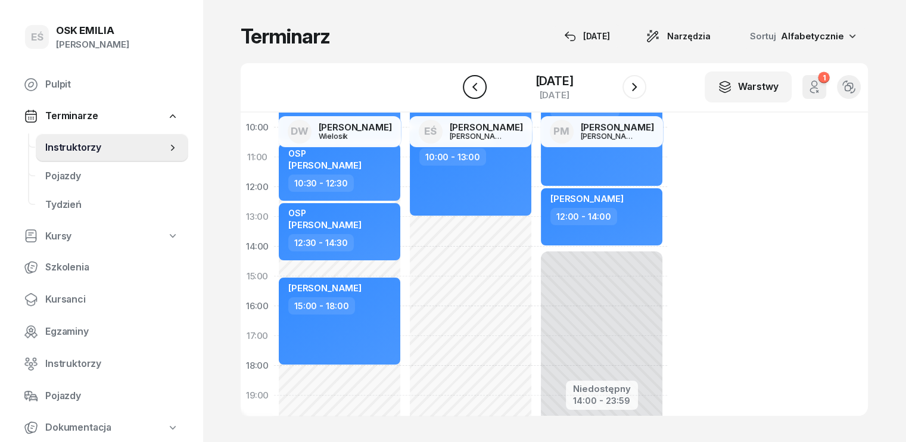
click at [477, 90] on icon "button" at bounding box center [475, 87] width 14 height 14
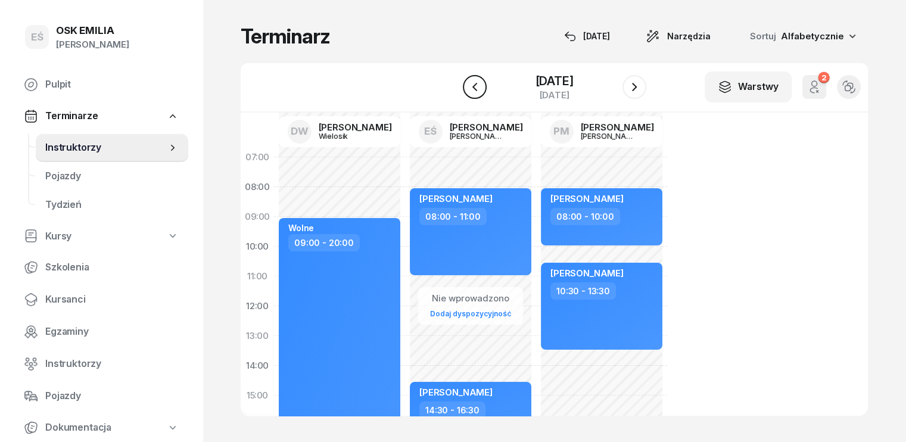
click at [473, 85] on icon "button" at bounding box center [475, 87] width 14 height 14
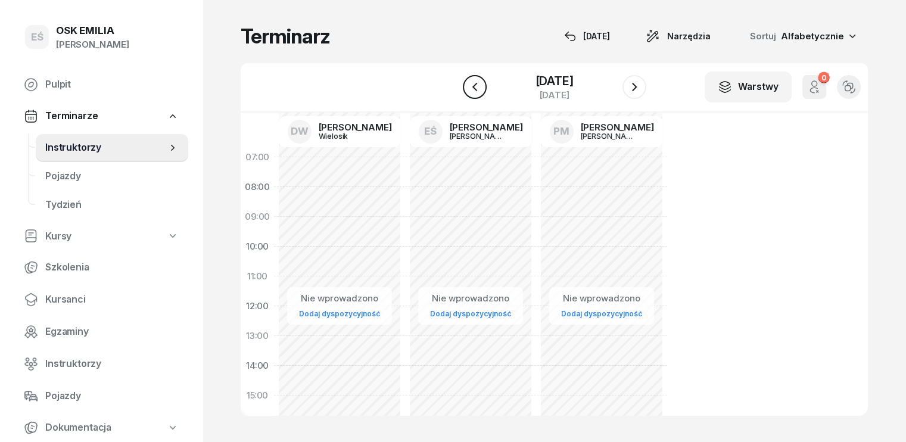
click at [473, 85] on icon "button" at bounding box center [475, 87] width 14 height 14
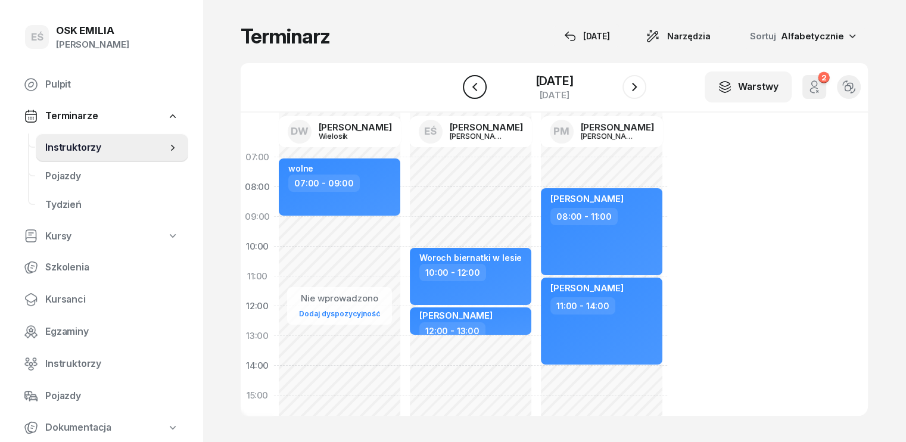
click at [474, 85] on icon "button" at bounding box center [474, 87] width 5 height 8
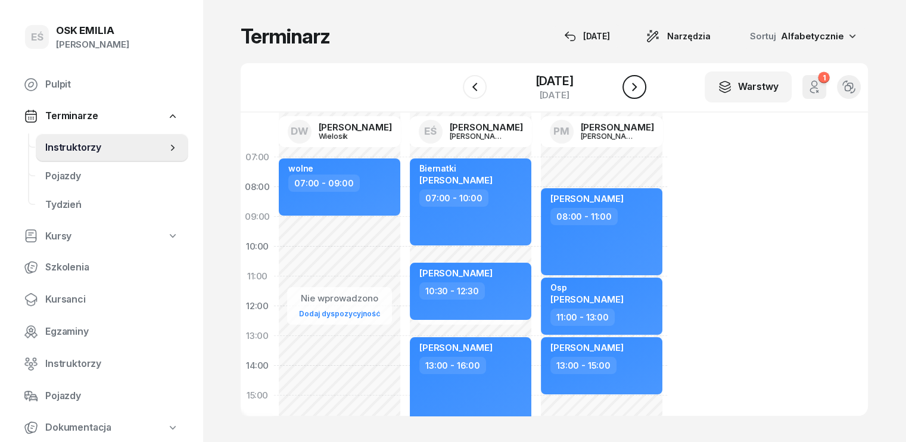
click at [638, 83] on icon "button" at bounding box center [635, 87] width 14 height 14
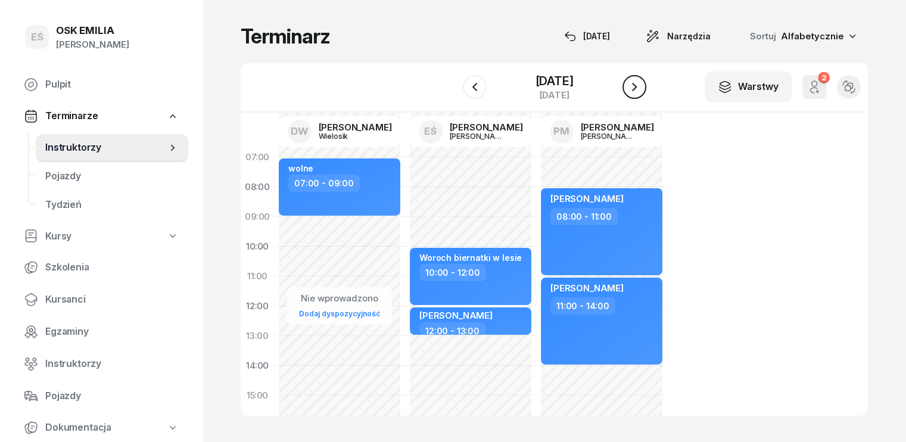
click at [638, 83] on icon "button" at bounding box center [635, 87] width 14 height 14
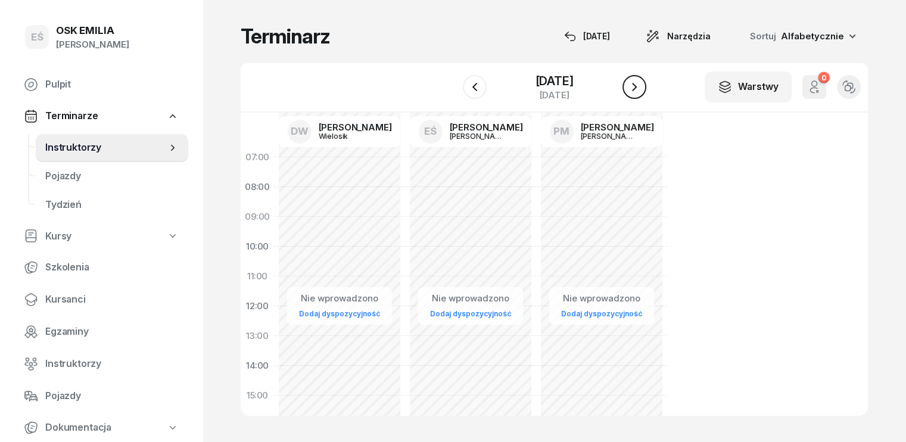
click at [638, 83] on icon "button" at bounding box center [635, 87] width 14 height 14
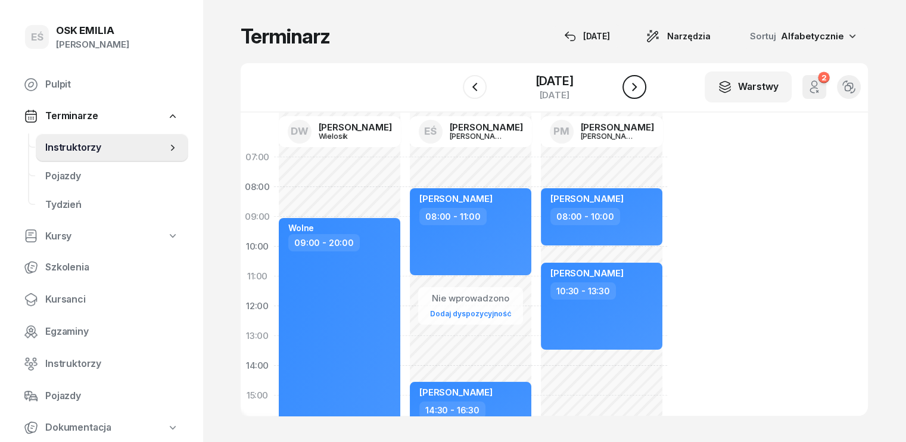
click at [638, 83] on icon "button" at bounding box center [635, 87] width 14 height 14
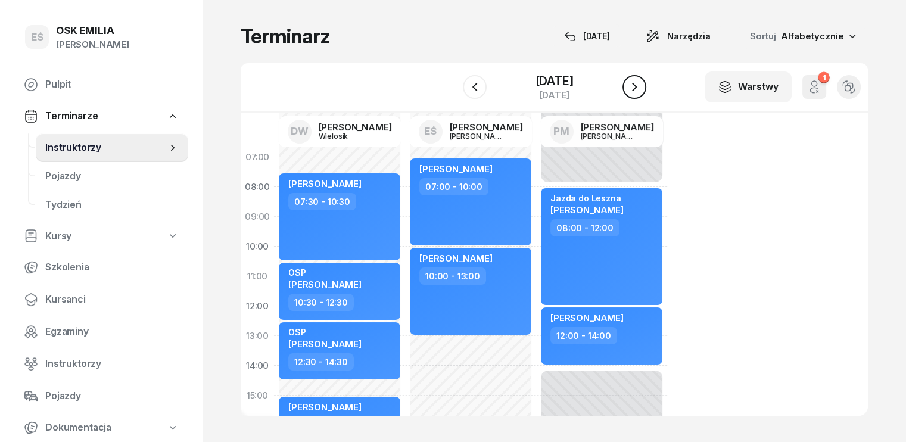
click at [638, 83] on icon "button" at bounding box center [635, 87] width 14 height 14
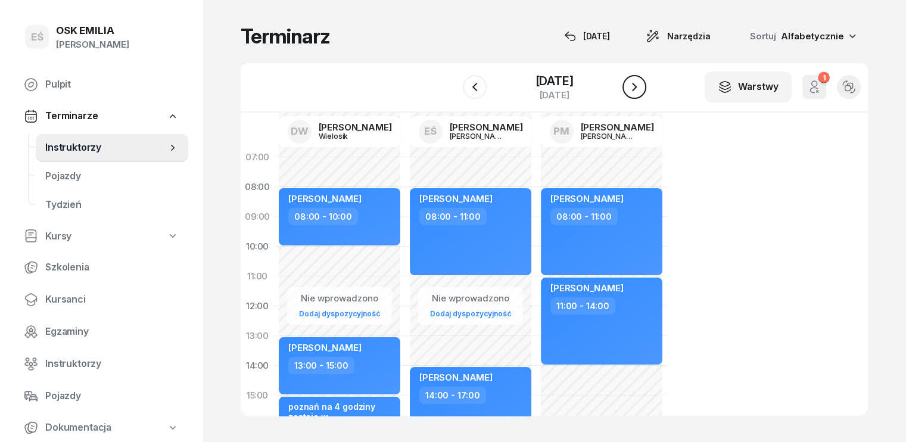
click at [636, 88] on icon "button" at bounding box center [635, 87] width 14 height 14
